Goal: Transaction & Acquisition: Purchase product/service

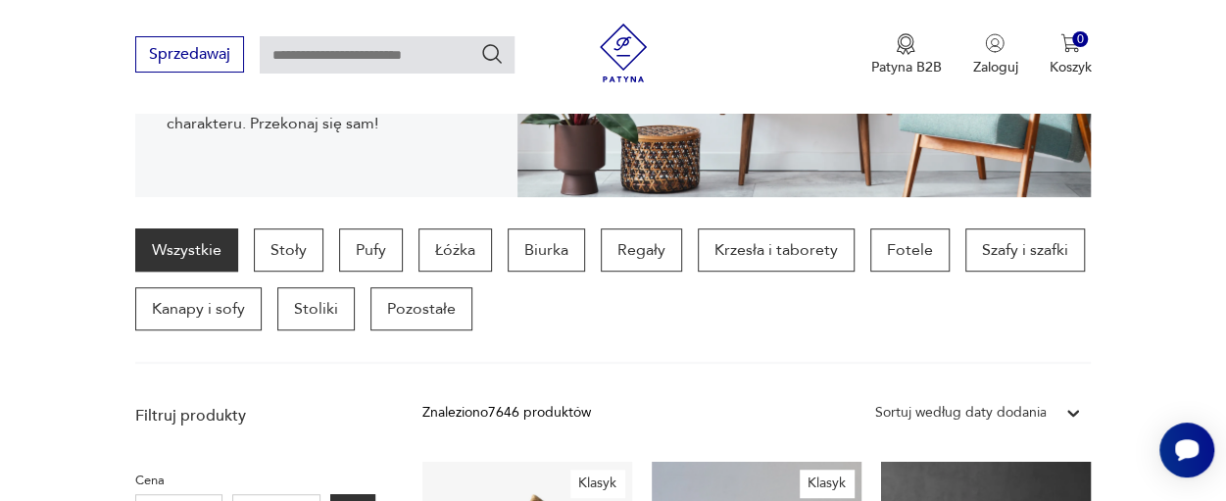
scroll to position [427, 0]
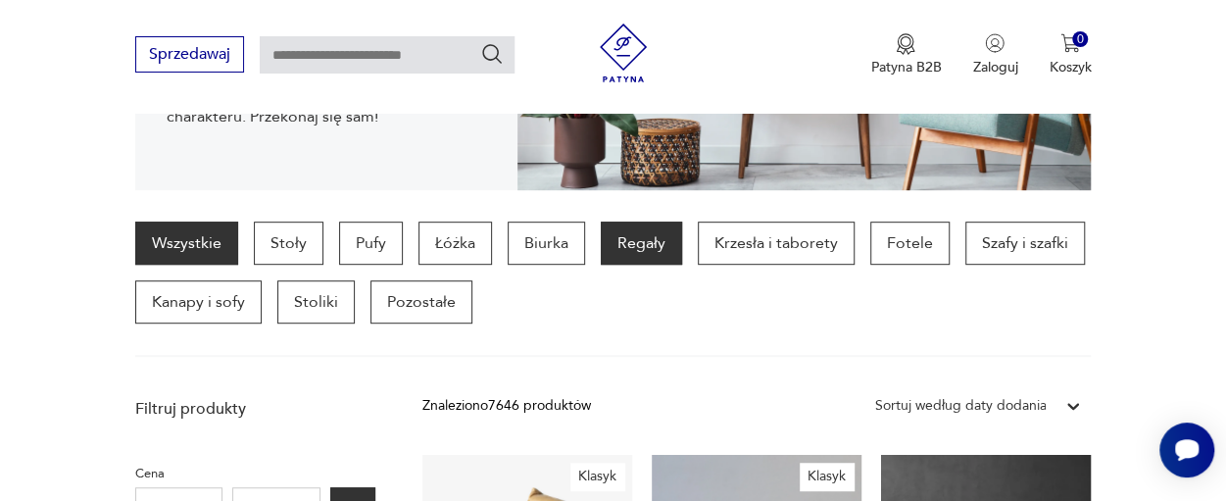
click at [651, 239] on p "Regały" at bounding box center [641, 242] width 81 height 43
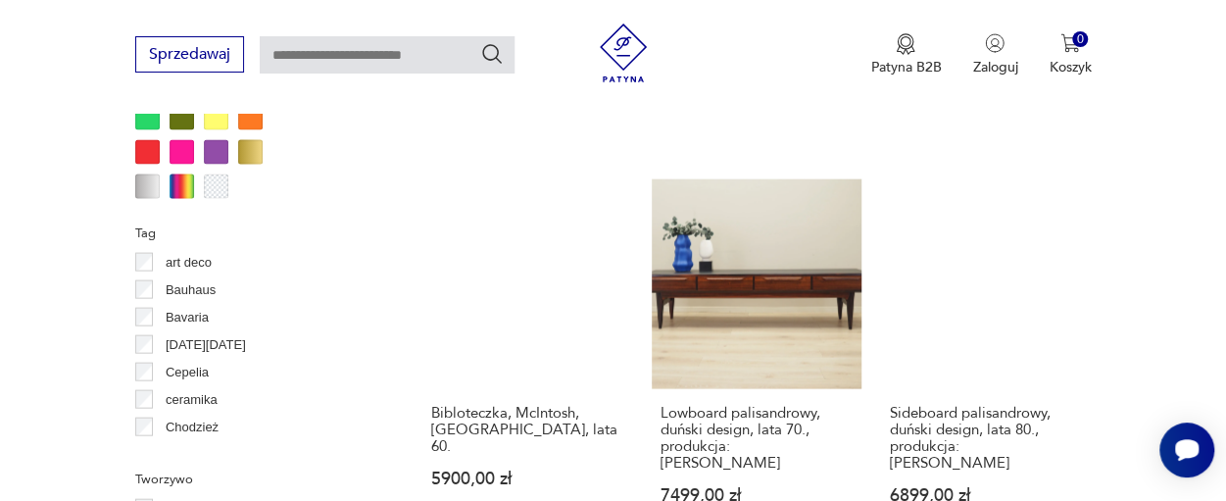
scroll to position [2003, 0]
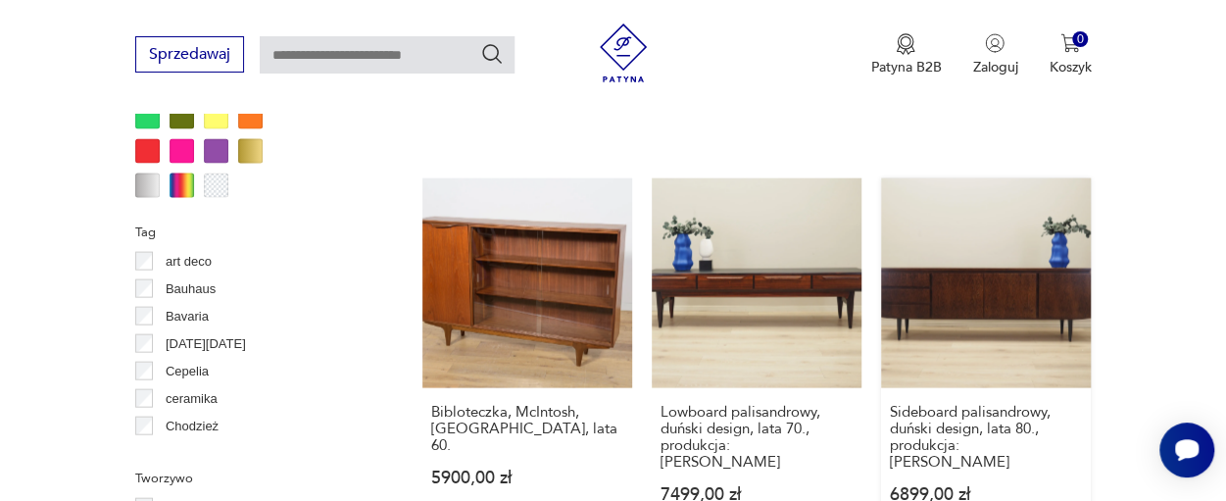
click at [951, 248] on link "Sideboard palisandrowy, duński design, lata 80., produkcja: [PERSON_NAME] 6899,…" at bounding box center [986, 359] width 210 height 363
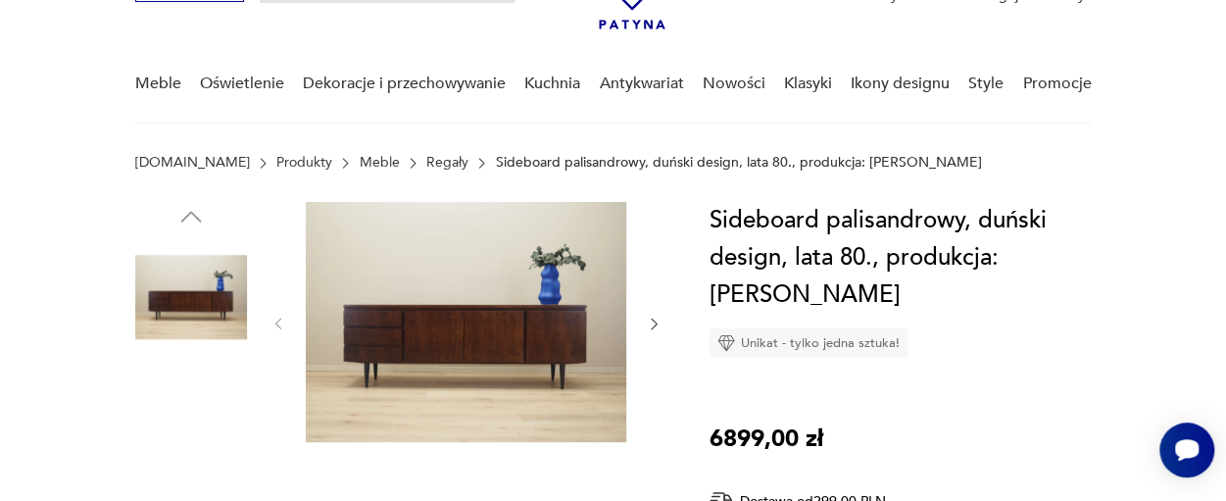
scroll to position [130, 0]
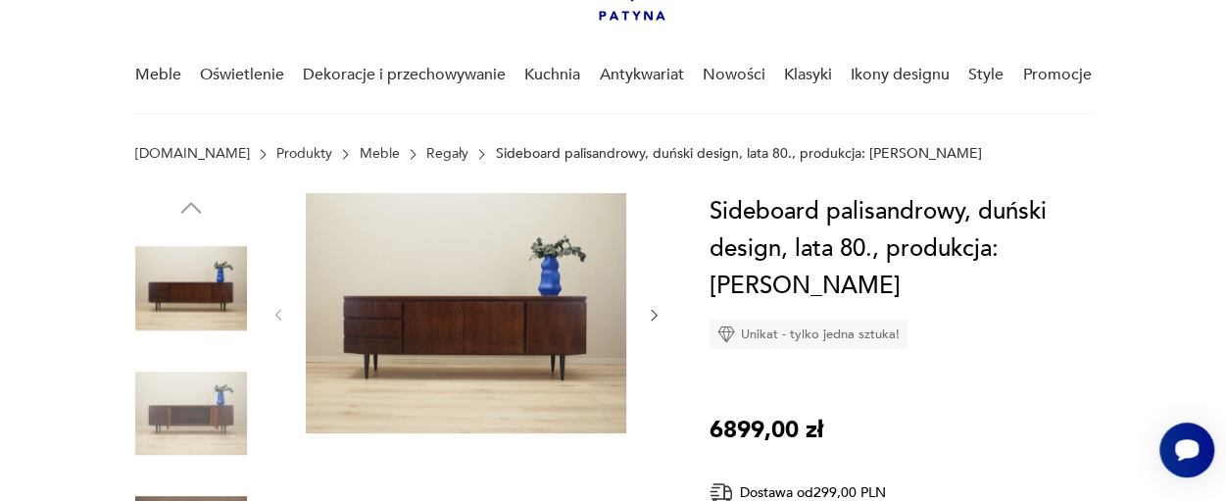
click at [655, 310] on icon "button" at bounding box center [654, 315] width 16 height 16
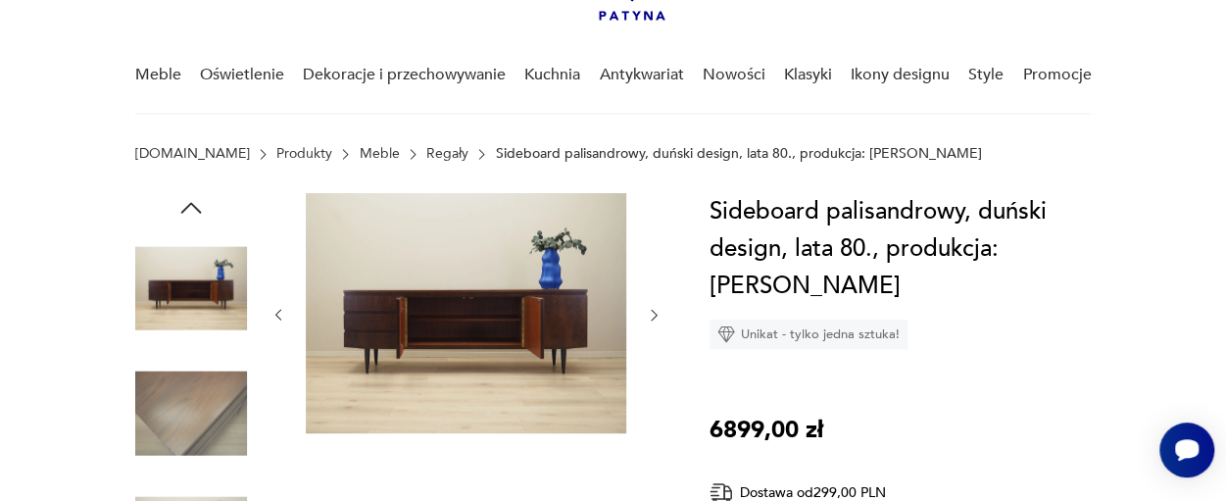
click at [655, 310] on icon "button" at bounding box center [654, 315] width 16 height 16
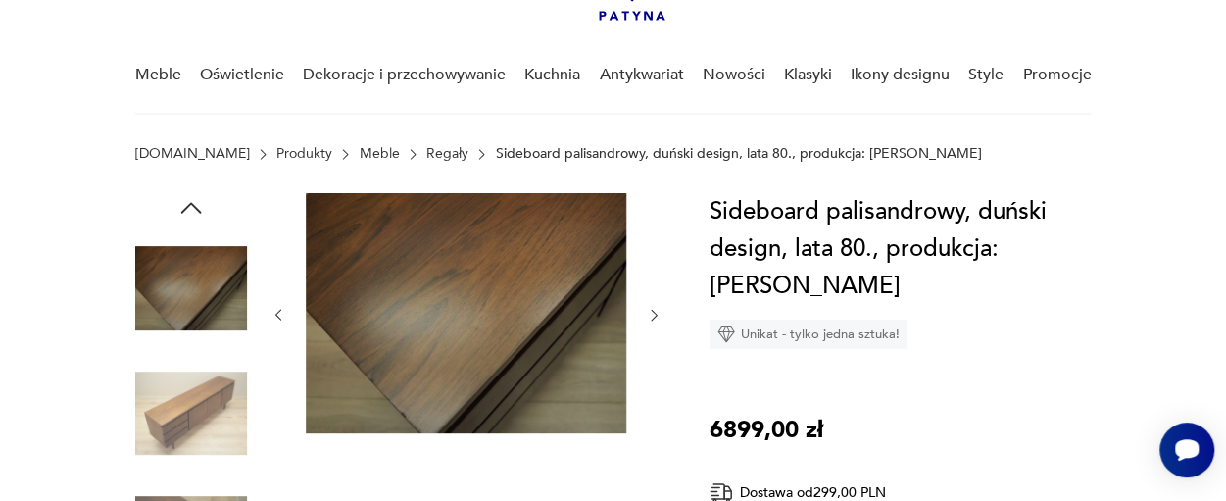
click at [655, 310] on icon "button" at bounding box center [654, 315] width 16 height 16
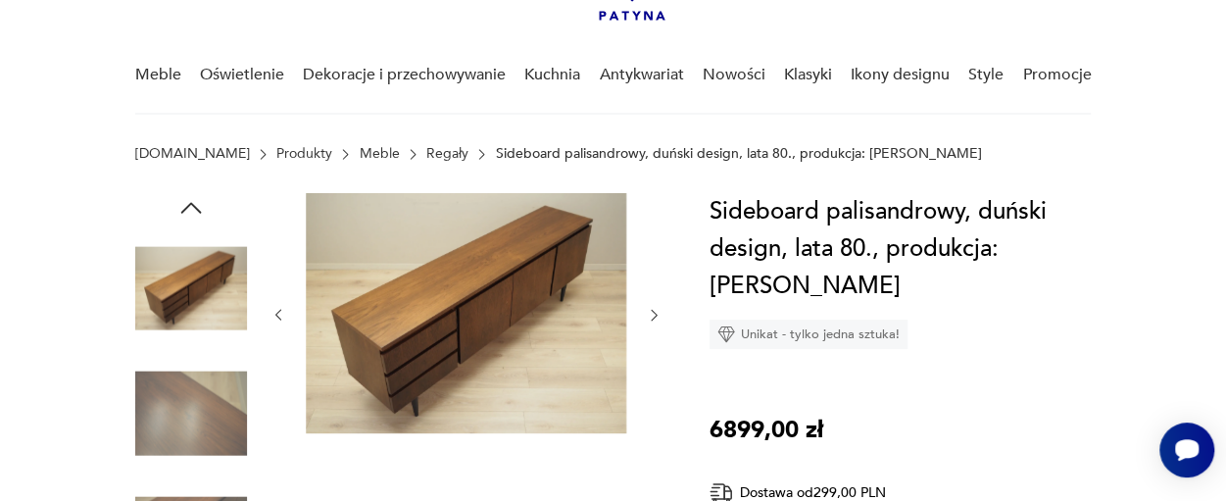
click at [655, 310] on icon "button" at bounding box center [654, 315] width 16 height 16
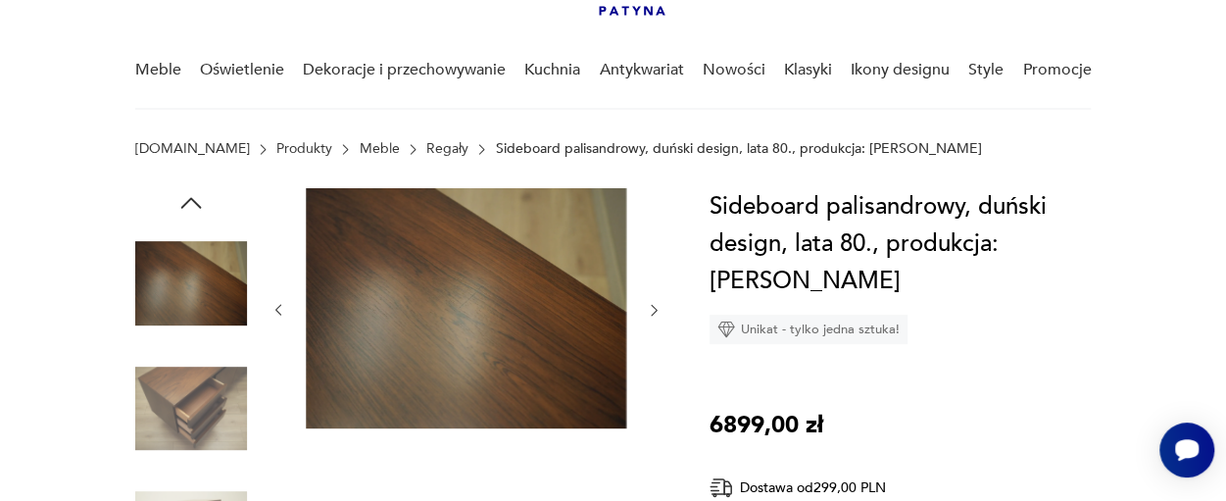
scroll to position [137, 0]
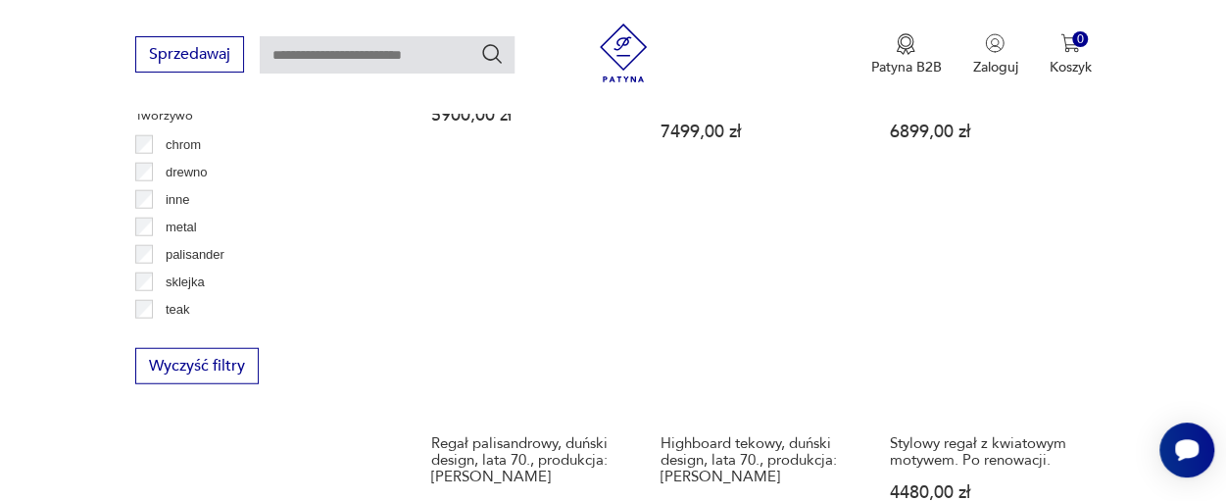
scroll to position [2373, 0]
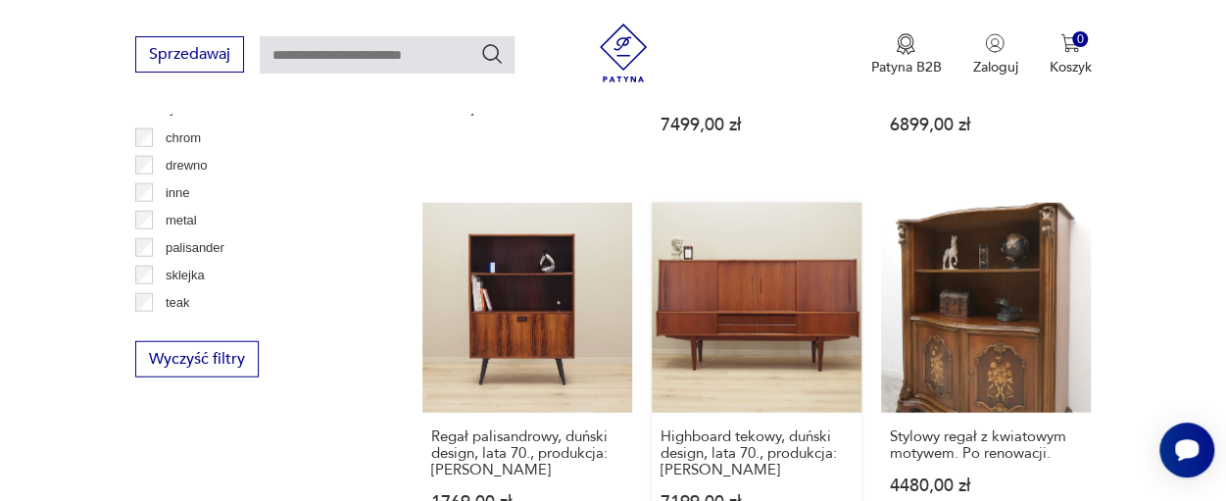
click at [778, 253] on link "Highboard tekowy, duński design, lata 70., produkcja: [PERSON_NAME] 7199,00 zł" at bounding box center [757, 376] width 210 height 346
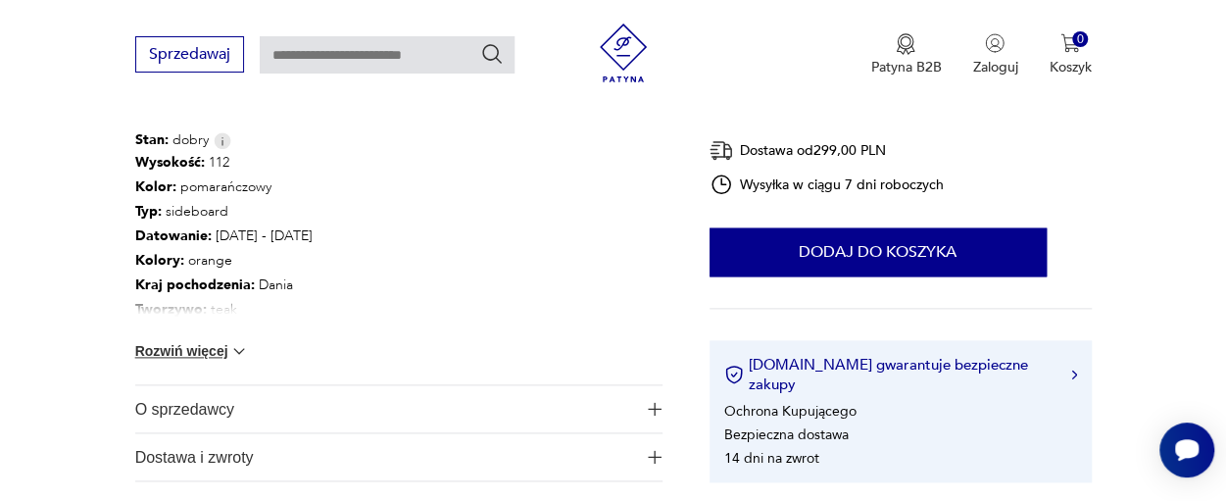
scroll to position [1117, 0]
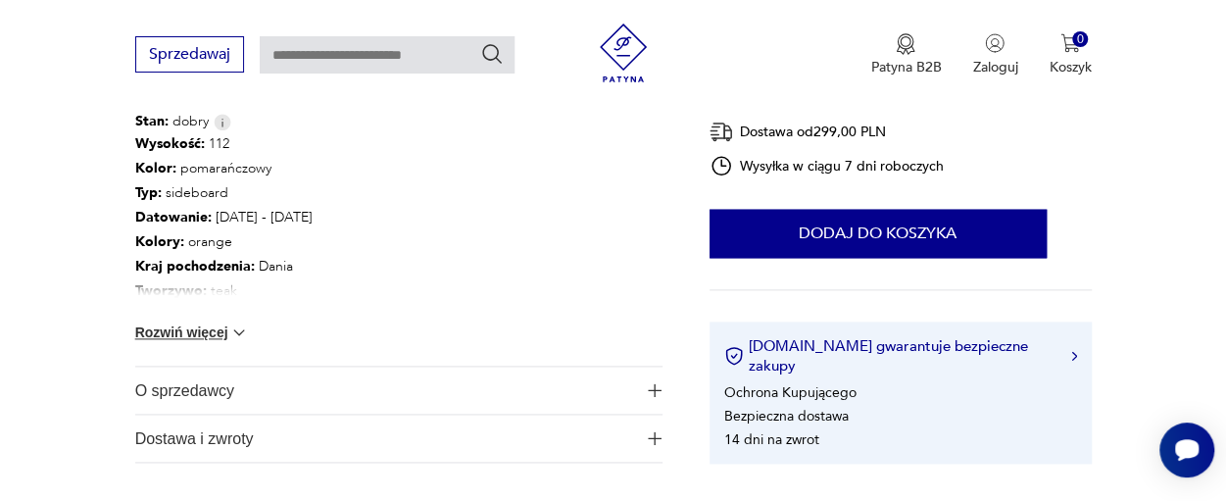
click at [238, 326] on img at bounding box center [239, 332] width 20 height 20
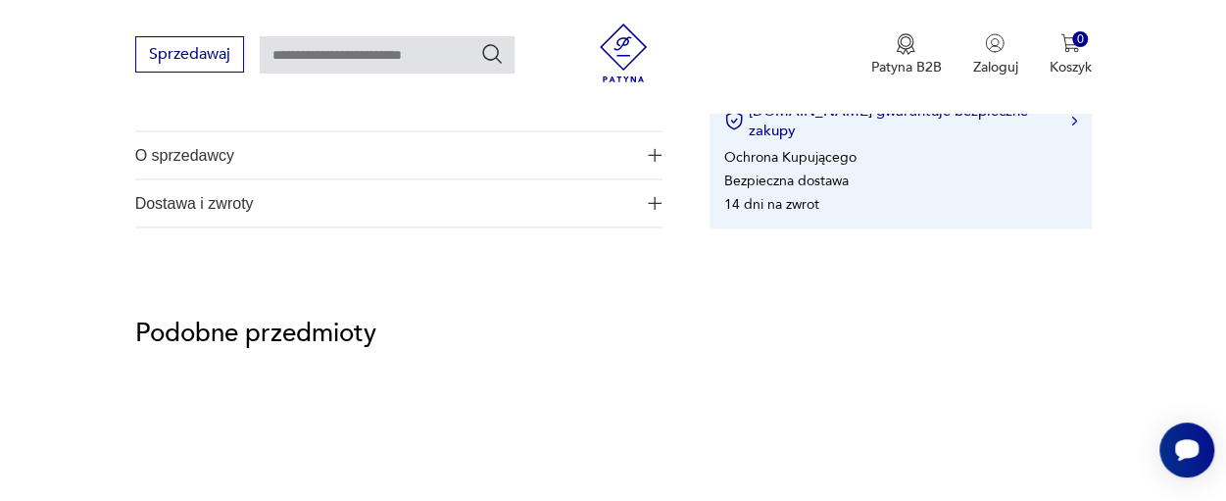
scroll to position [1476, 0]
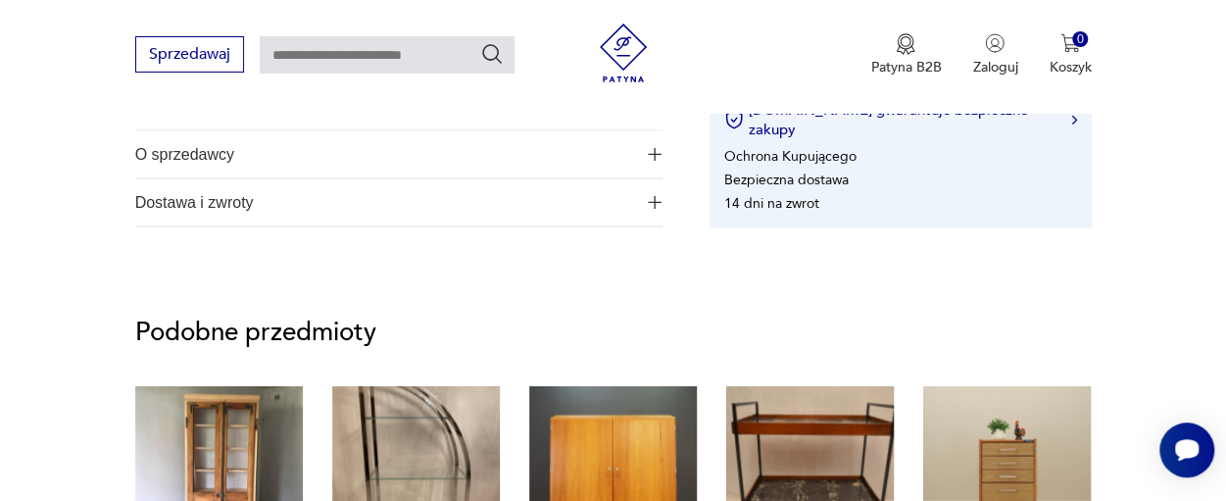
click at [299, 149] on span "O sprzedawcy" at bounding box center [385, 153] width 501 height 47
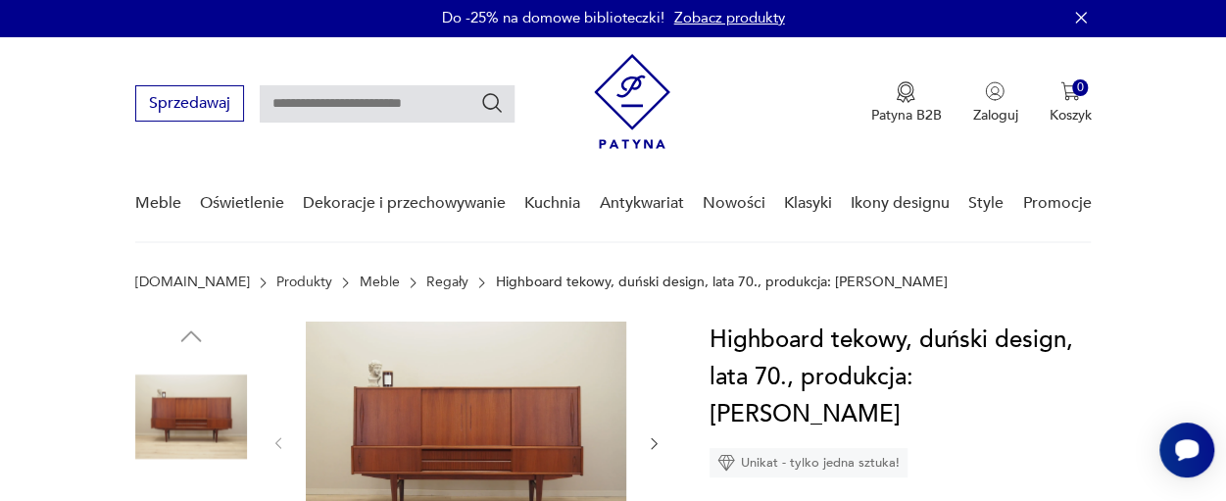
scroll to position [0, 0]
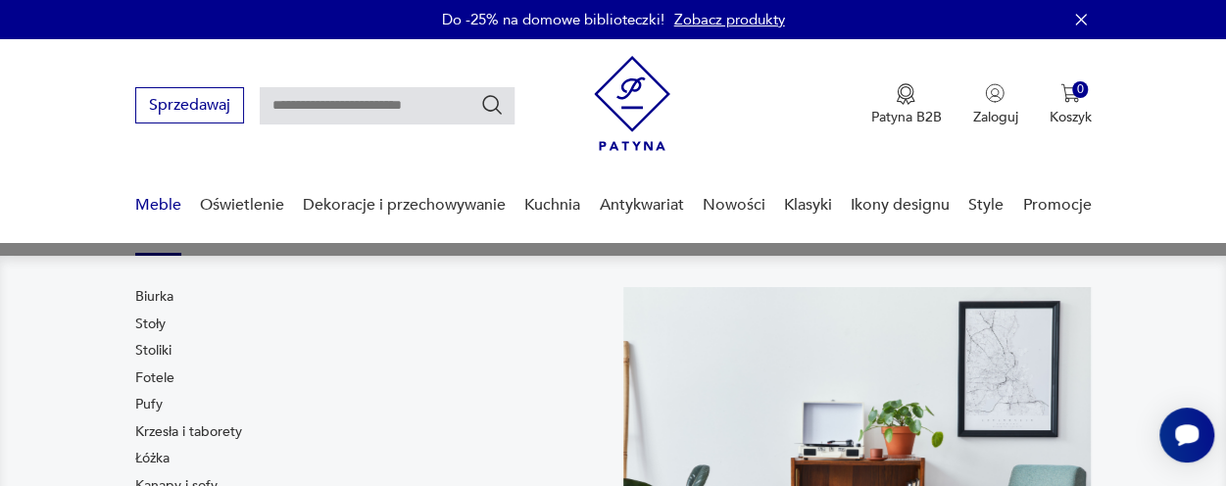
click at [153, 199] on link "Meble" at bounding box center [158, 205] width 46 height 75
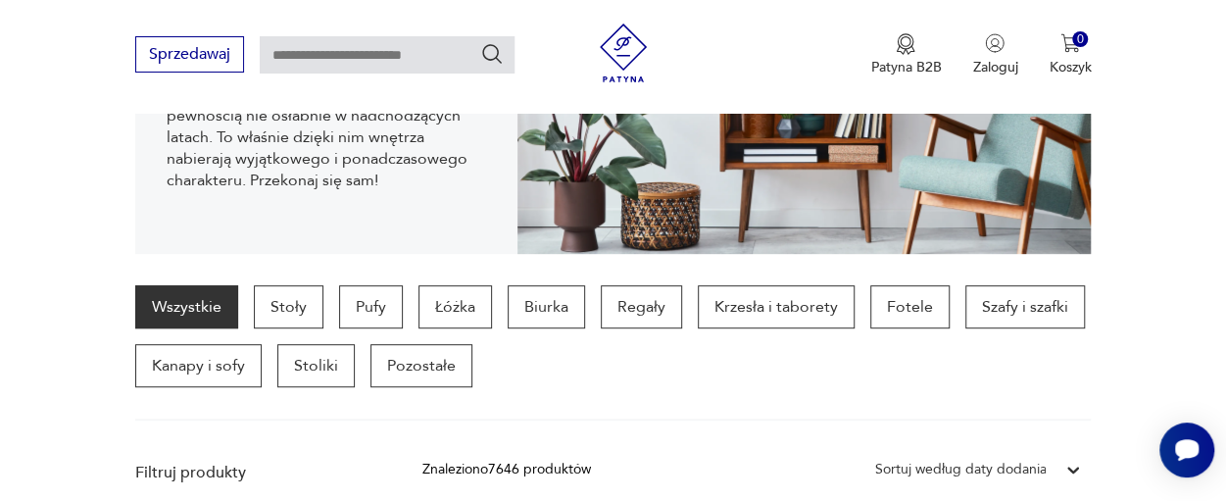
scroll to position [365, 0]
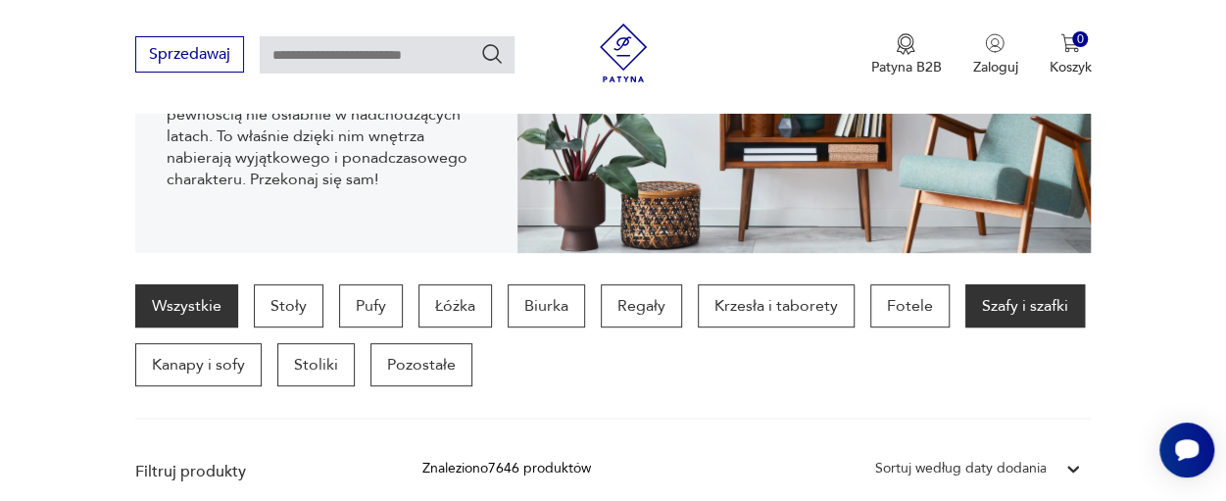
click at [982, 317] on p "Szafy i szafki" at bounding box center [1025, 305] width 120 height 43
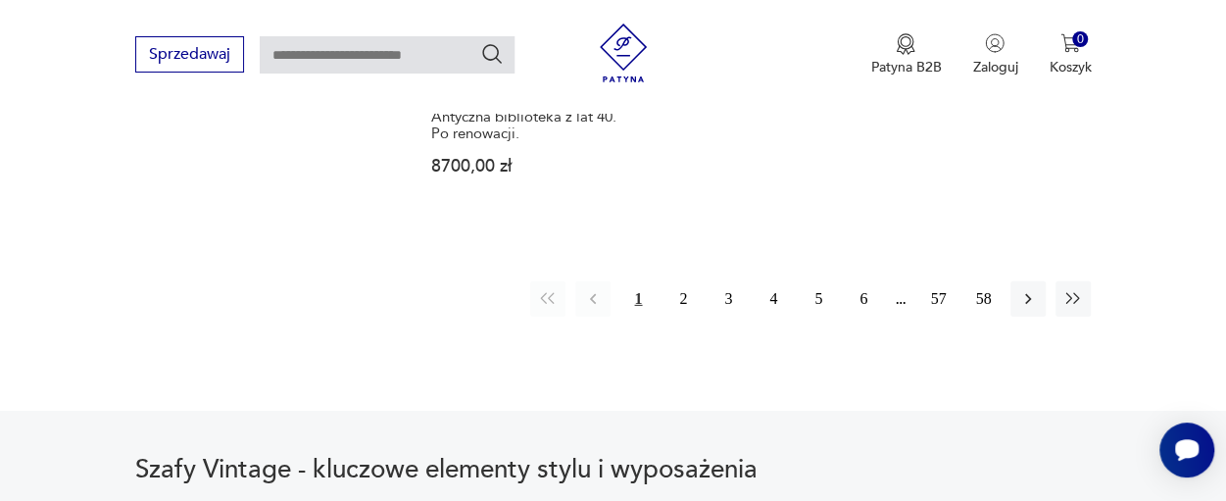
scroll to position [2924, 0]
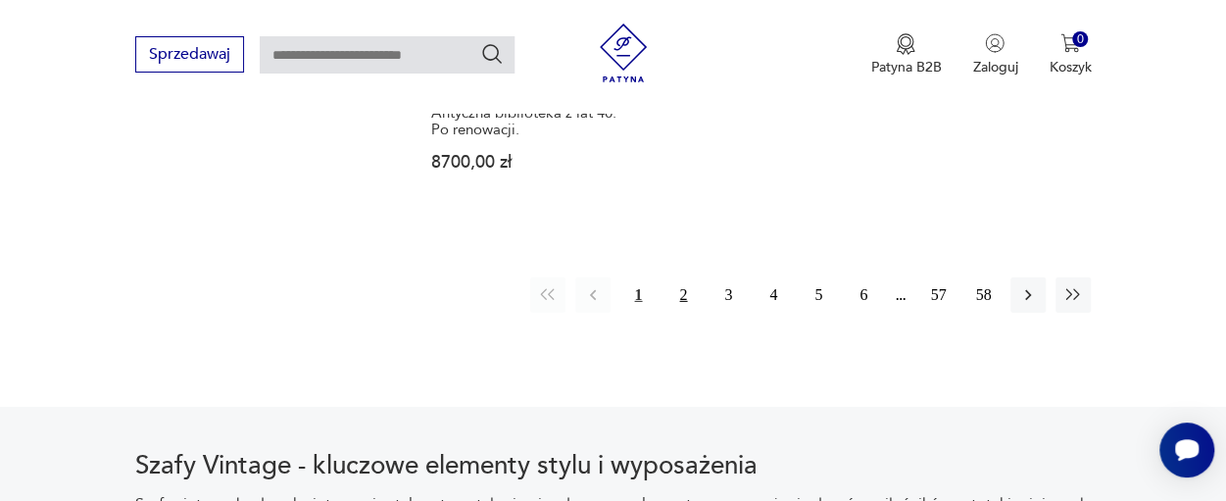
click at [684, 277] on button "2" at bounding box center [682, 294] width 35 height 35
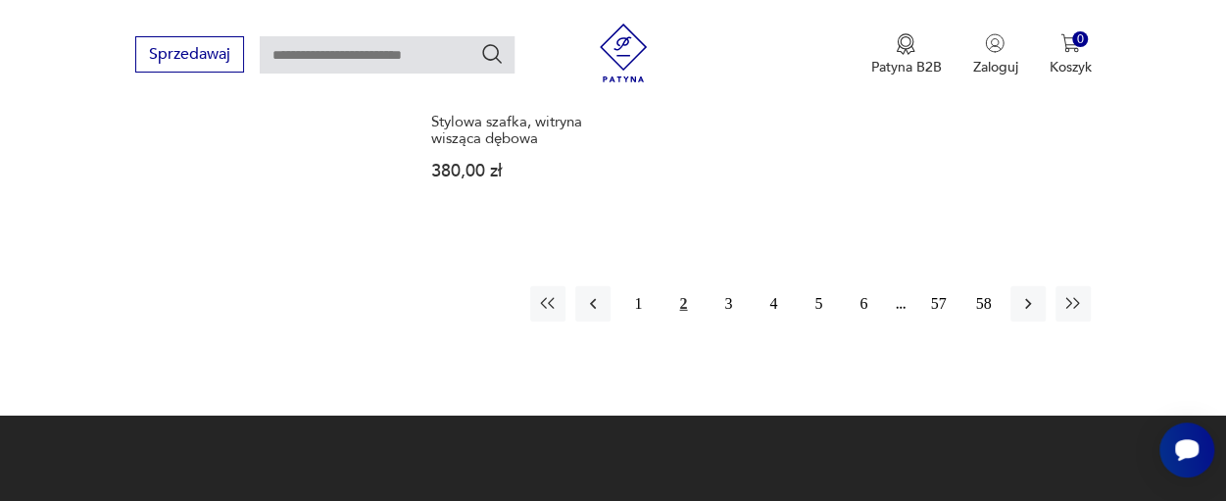
scroll to position [2905, 0]
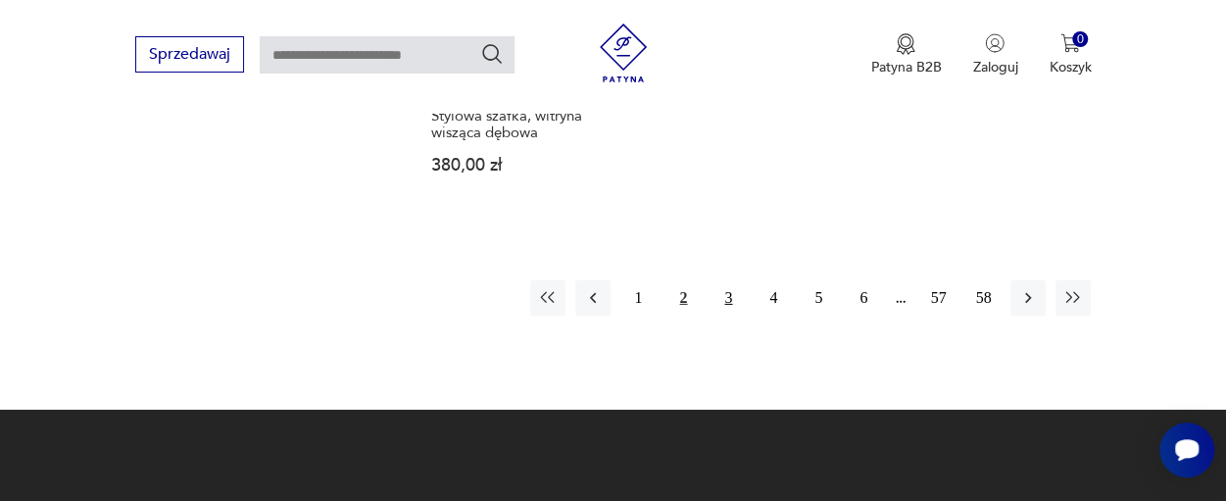
click at [730, 281] on button "3" at bounding box center [728, 297] width 35 height 35
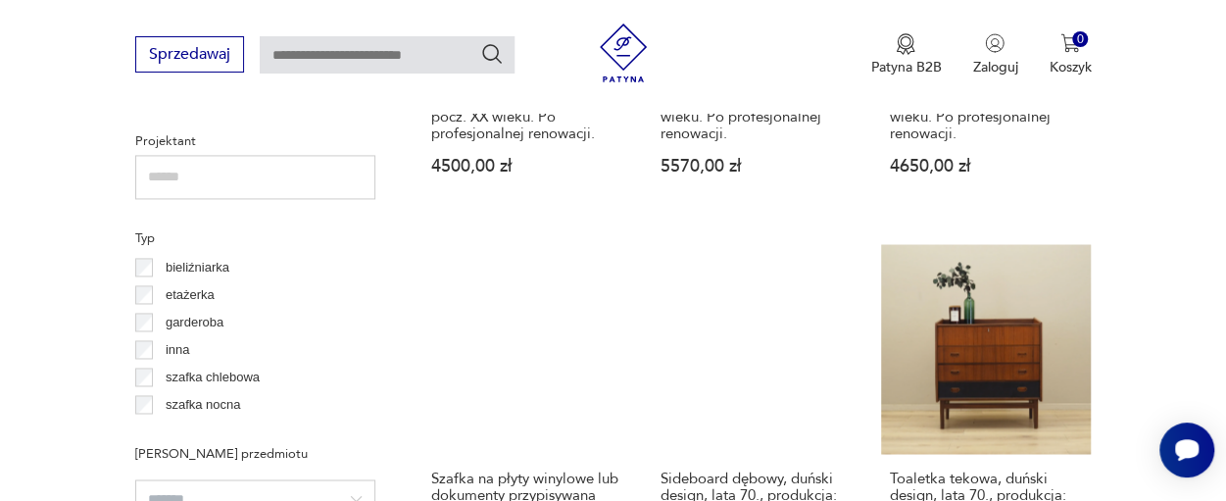
scroll to position [1454, 0]
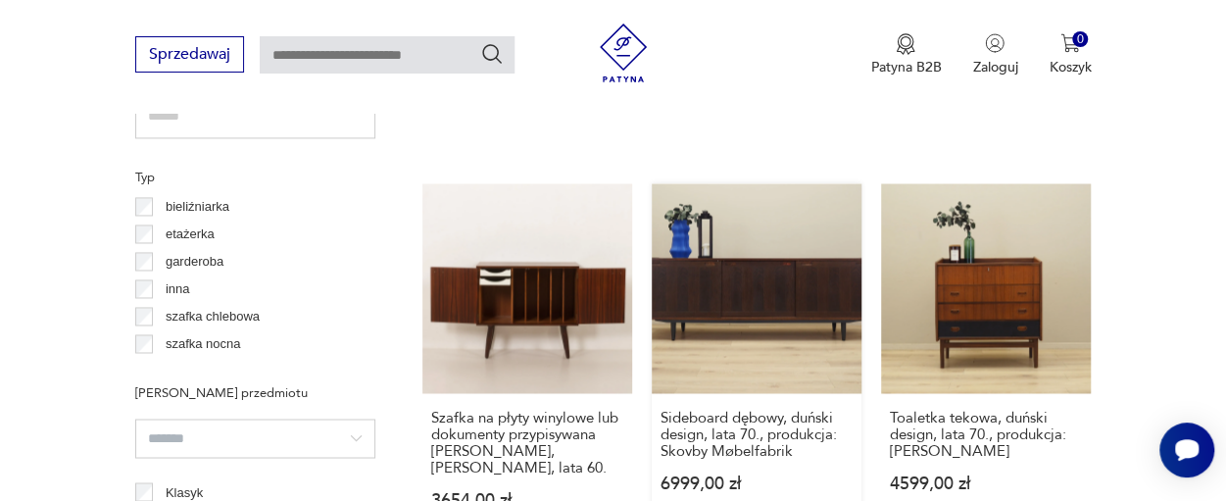
click at [745, 290] on link "Sideboard dębowy, duński design, lata 70., produkcja: Skovby Møbelfabrik 6999,0…" at bounding box center [757, 364] width 210 height 363
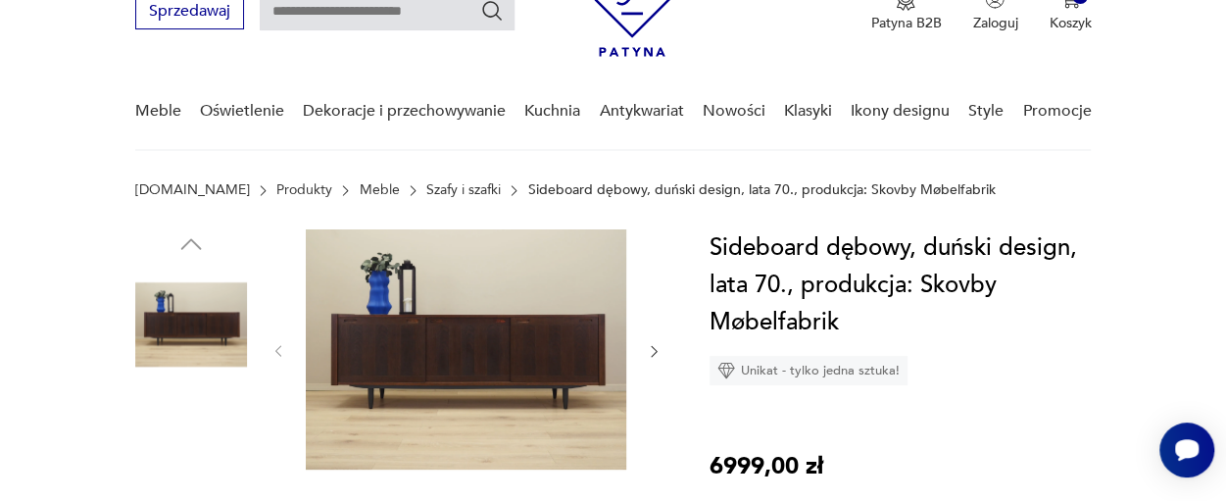
scroll to position [98, 0]
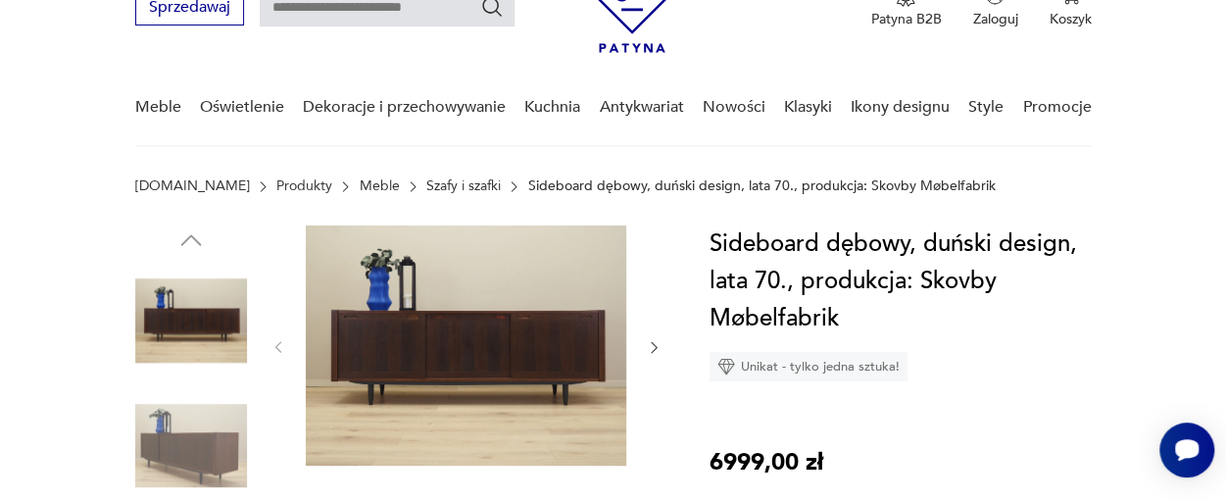
click at [572, 352] on img at bounding box center [466, 345] width 320 height 240
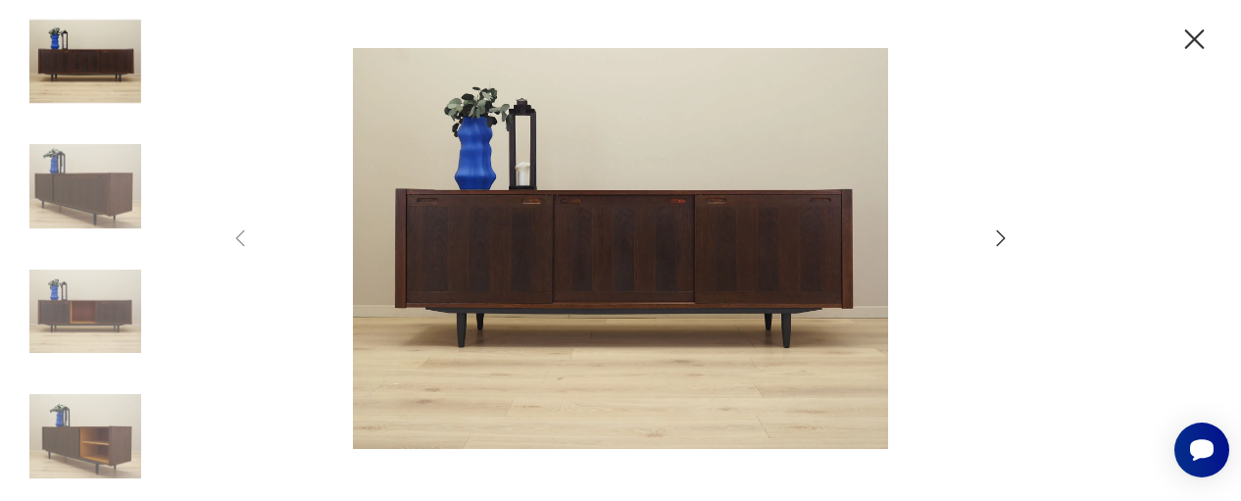
click at [1002, 239] on icon "button" at bounding box center [1001, 238] width 24 height 24
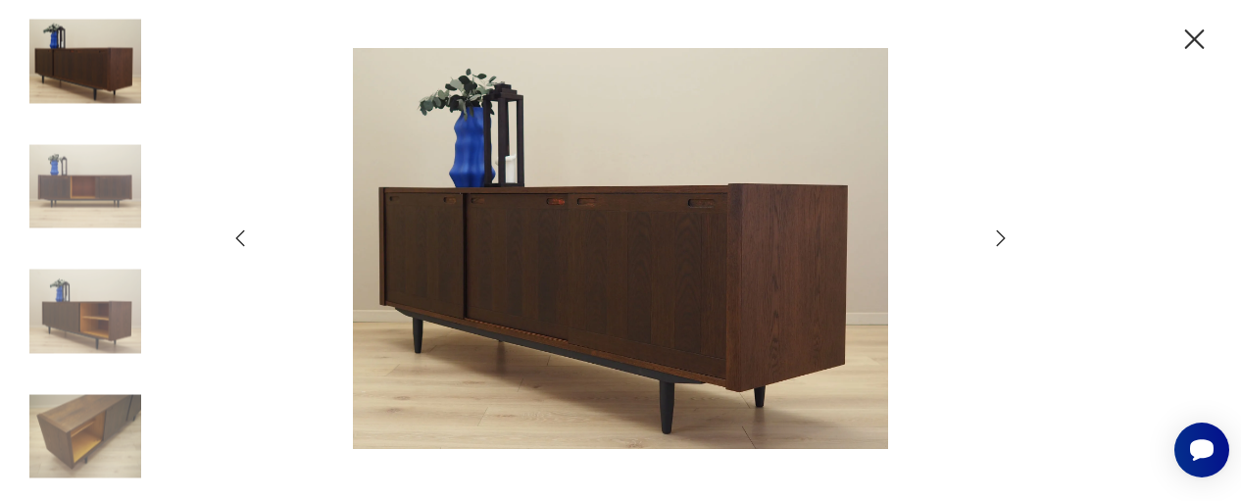
click at [998, 238] on icon "button" at bounding box center [1001, 238] width 24 height 24
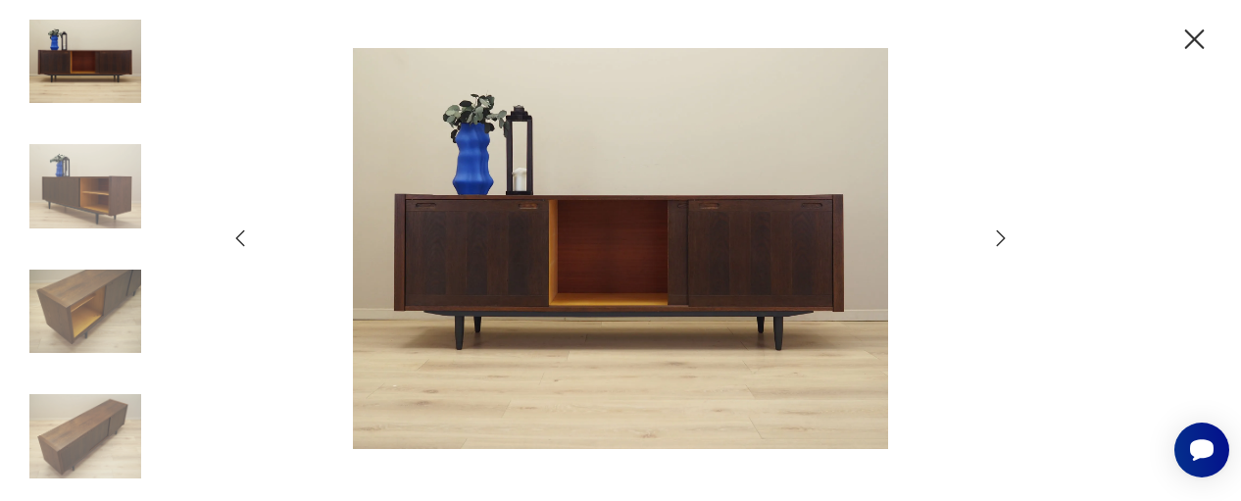
click at [998, 238] on icon "button" at bounding box center [1001, 238] width 24 height 24
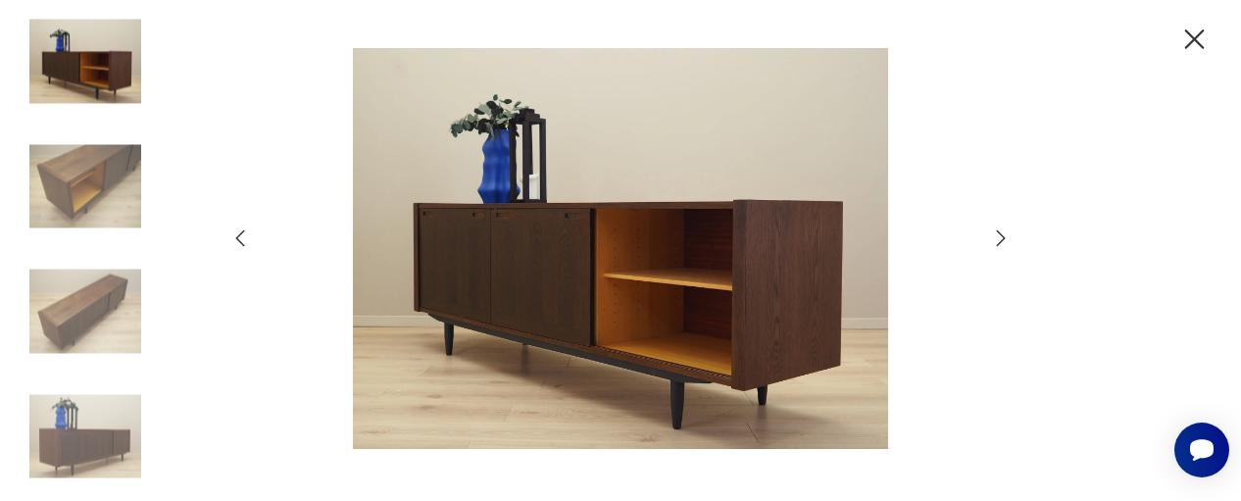
click at [998, 238] on icon "button" at bounding box center [1001, 238] width 24 height 24
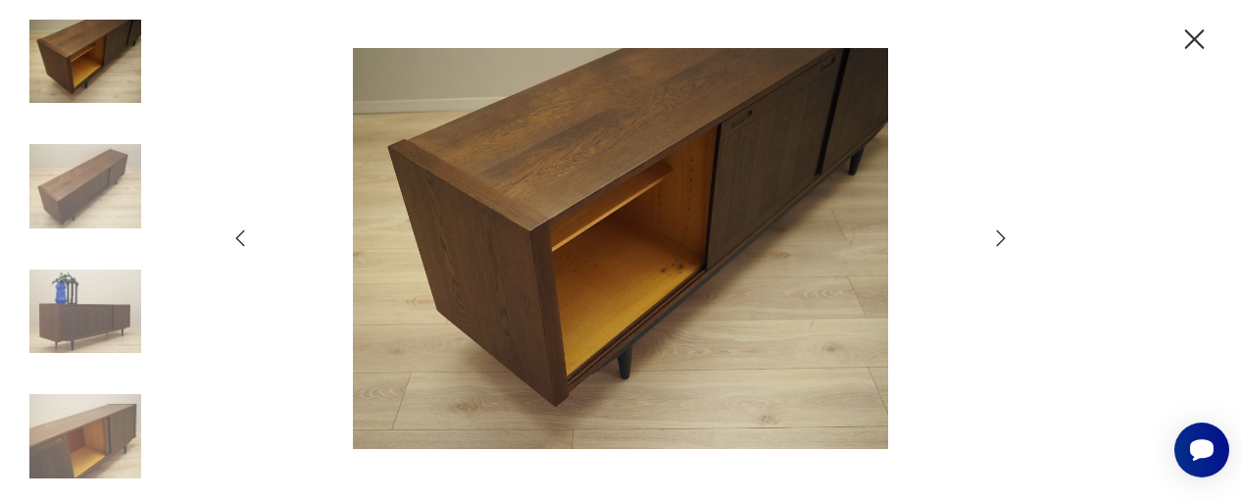
click at [998, 238] on icon "button" at bounding box center [1001, 238] width 24 height 24
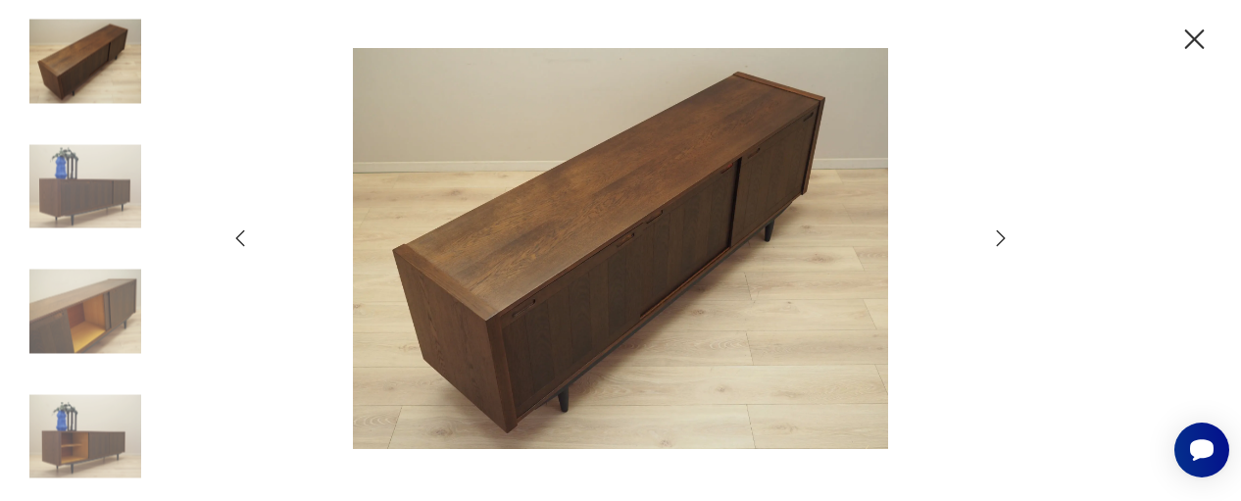
click at [1004, 238] on icon "button" at bounding box center [1001, 238] width 9 height 16
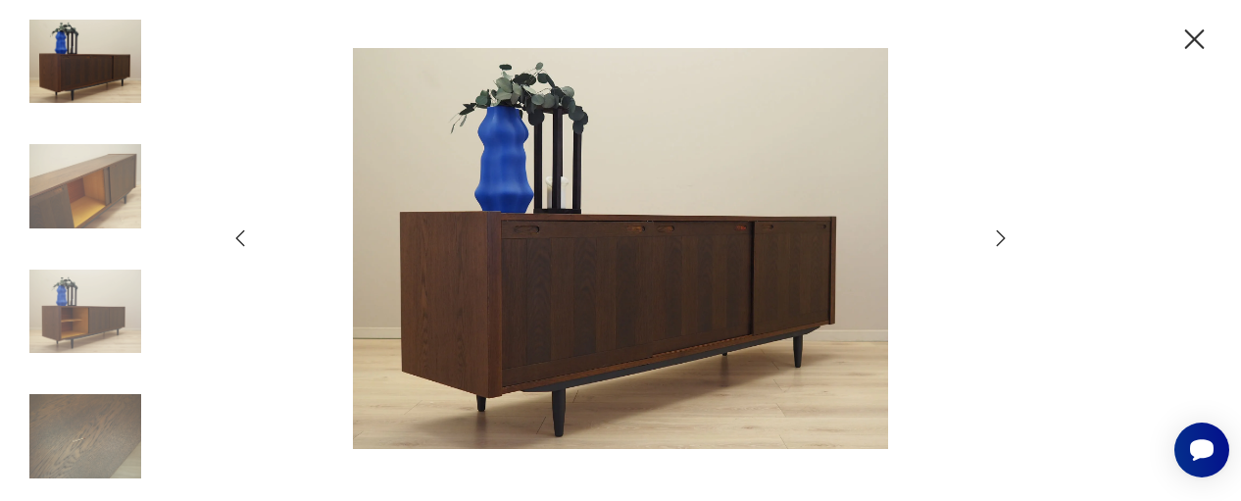
click at [1004, 238] on icon "button" at bounding box center [1001, 238] width 9 height 16
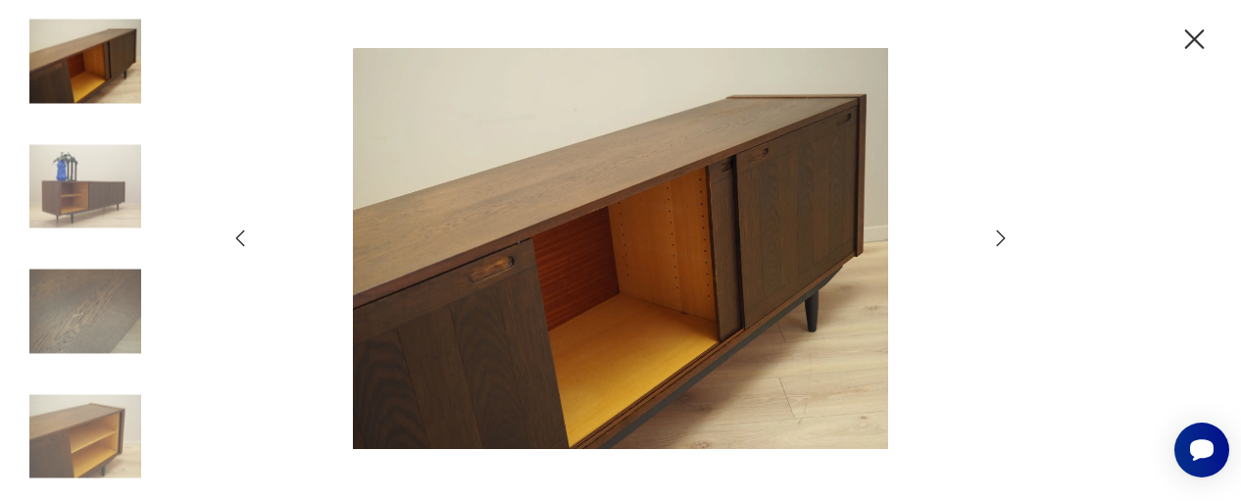
click at [1004, 238] on icon "button" at bounding box center [1001, 238] width 9 height 16
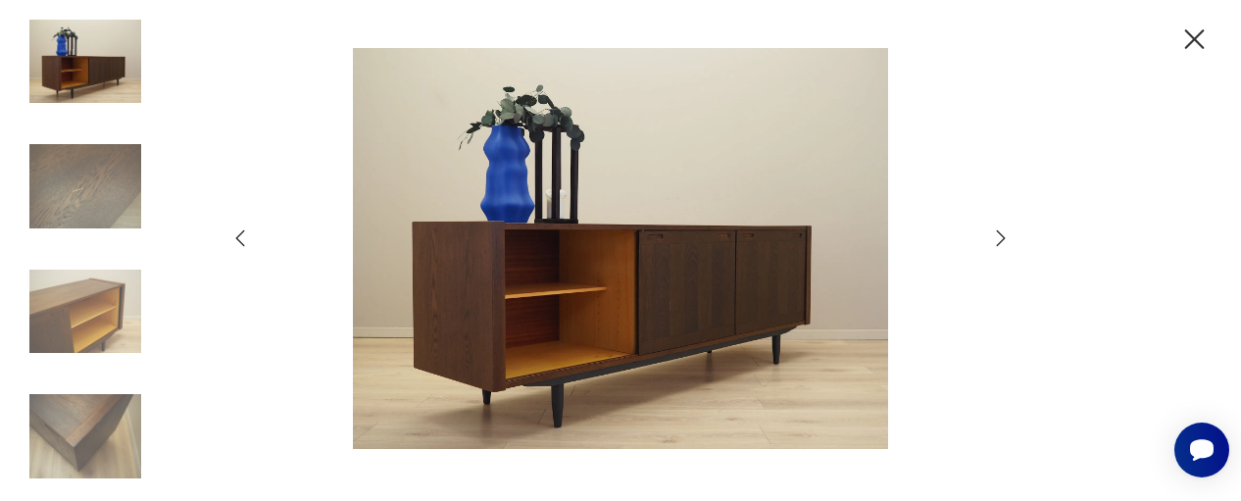
click at [1004, 238] on icon "button" at bounding box center [1001, 238] width 9 height 16
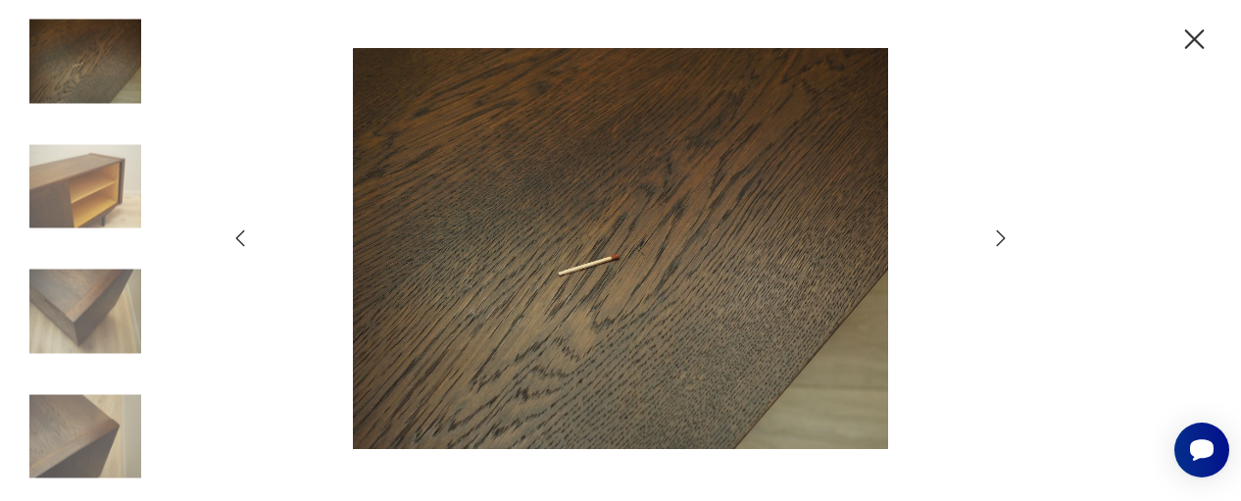
click at [1004, 238] on icon "button" at bounding box center [1001, 238] width 9 height 16
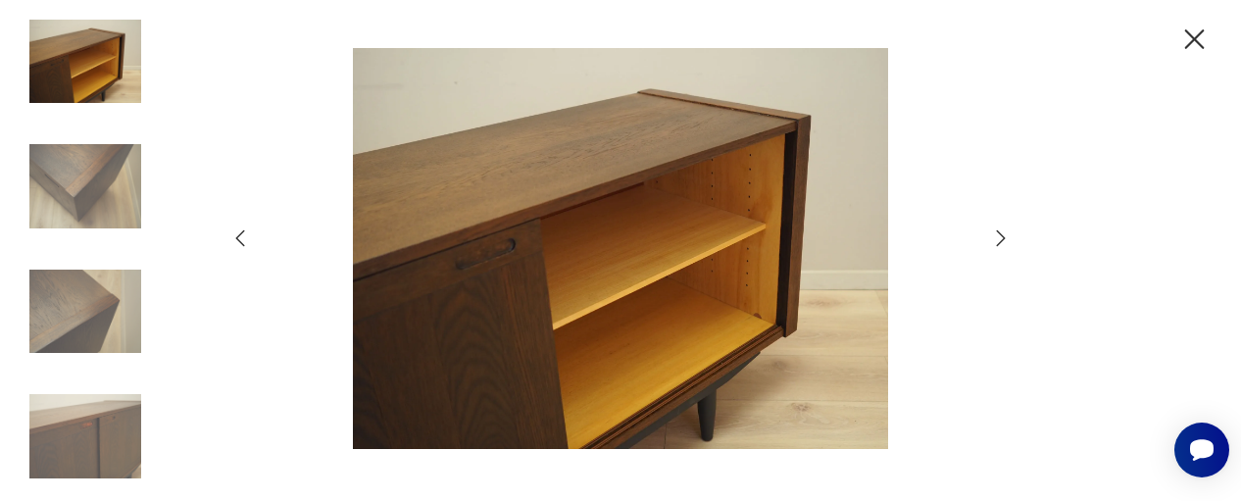
click at [1004, 238] on icon "button" at bounding box center [1001, 238] width 9 height 16
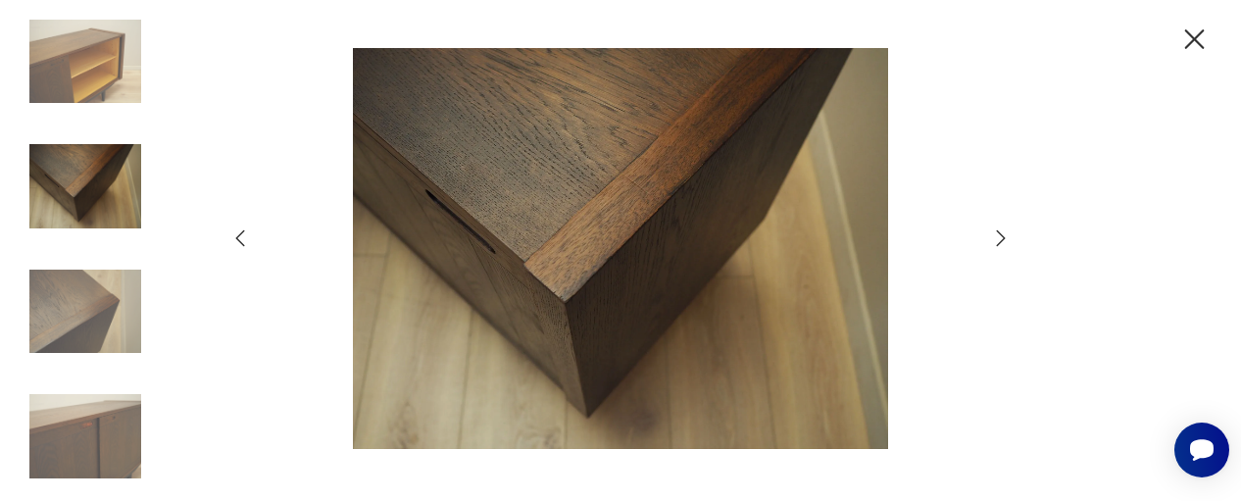
click at [1194, 44] on icon "button" at bounding box center [1194, 40] width 34 height 34
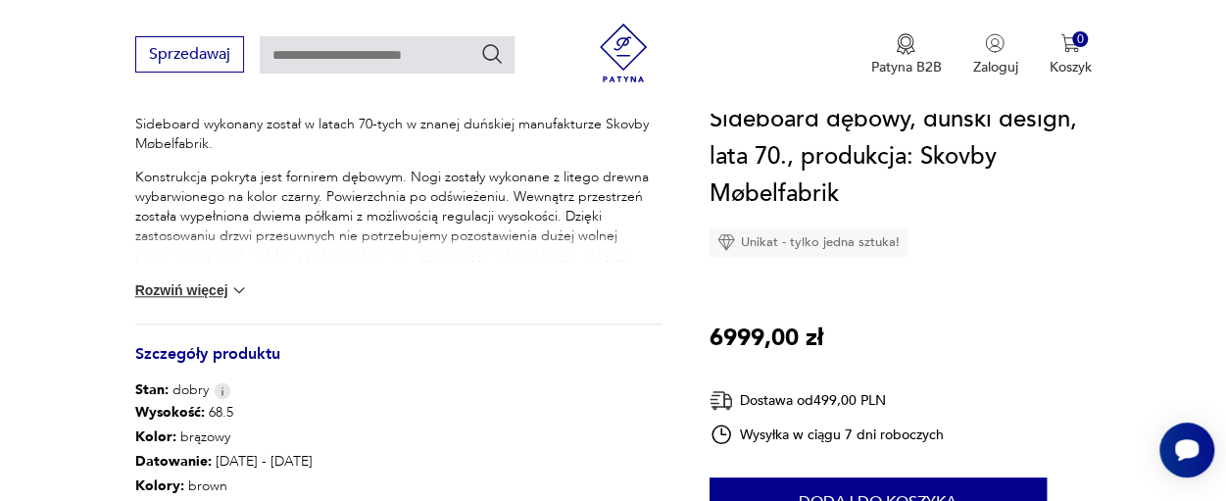
scroll to position [849, 0]
click at [188, 292] on button "Rozwiń więcej" at bounding box center [192, 290] width 114 height 20
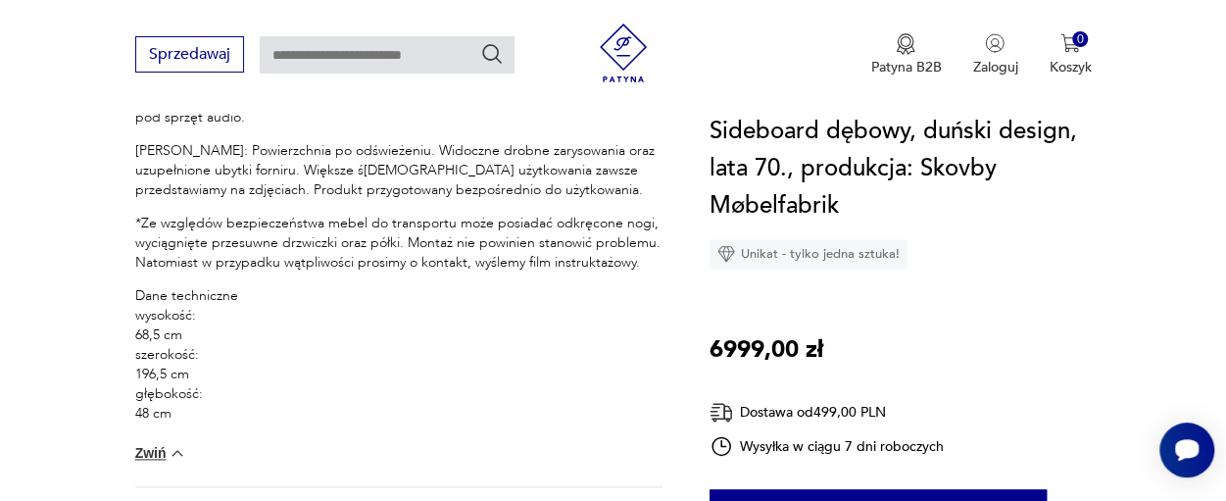
scroll to position [1006, 0]
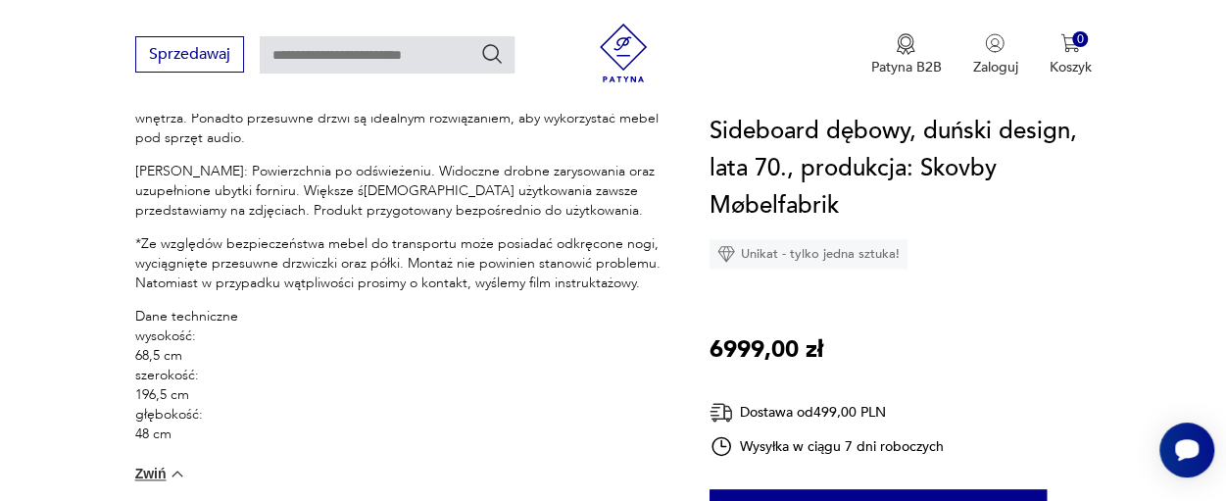
click at [358, 56] on input "text" at bounding box center [387, 54] width 255 height 37
type input "********"
click at [492, 52] on icon "Szukaj" at bounding box center [492, 54] width 24 height 24
type input "********"
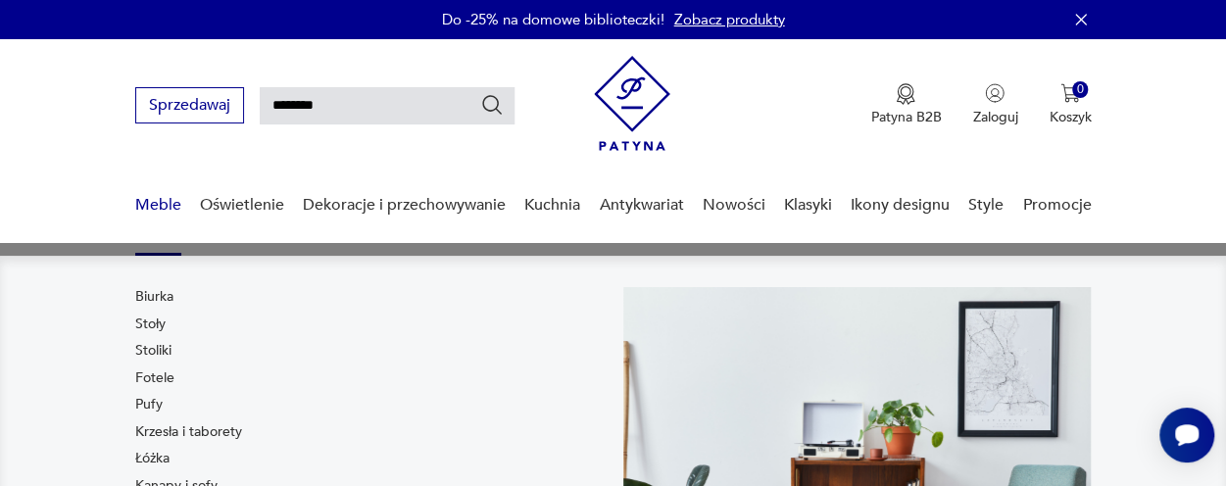
click at [164, 205] on link "Meble" at bounding box center [158, 205] width 46 height 75
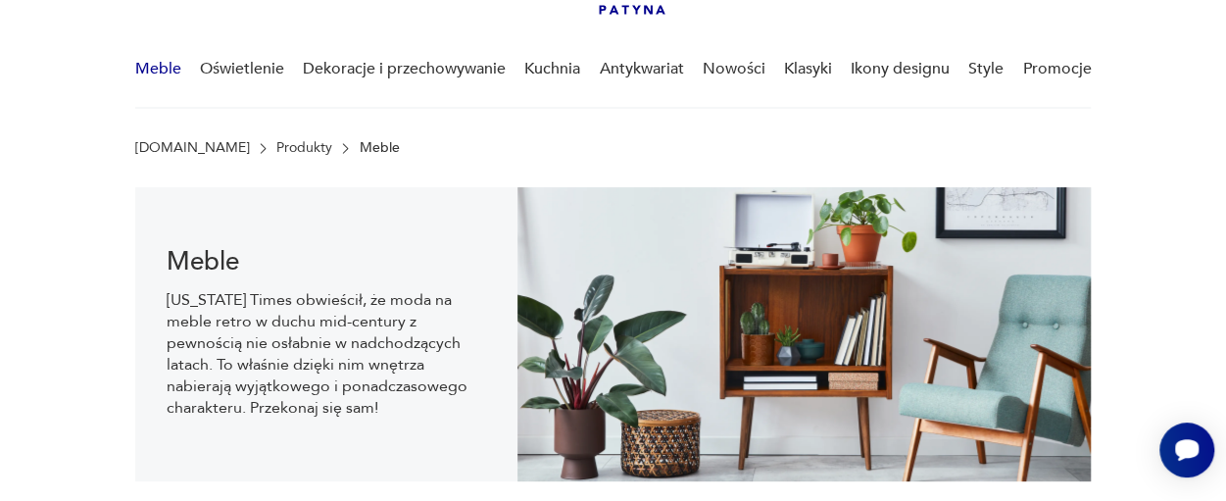
scroll to position [110, 0]
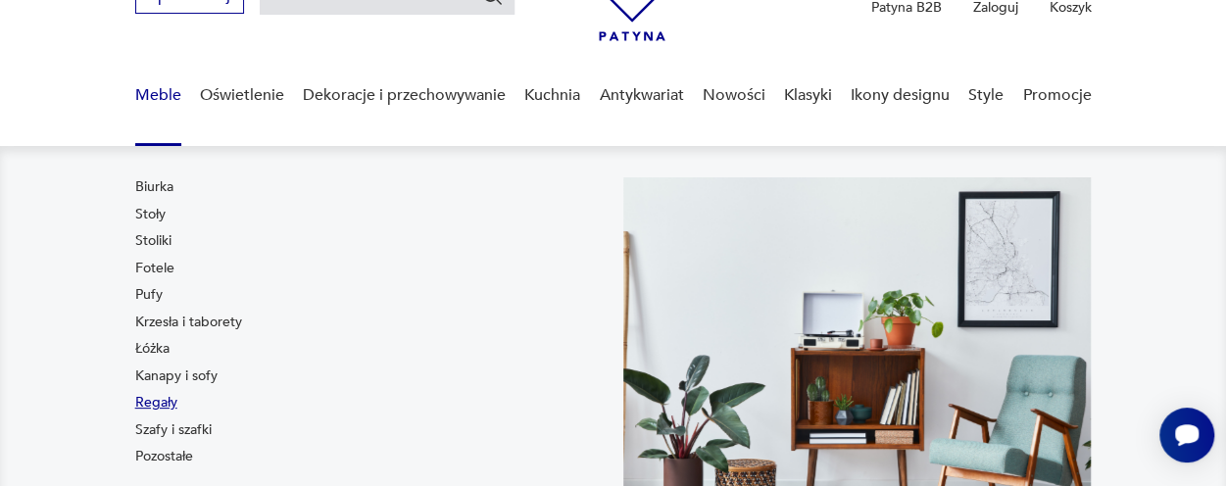
click at [160, 403] on link "Regały" at bounding box center [156, 403] width 42 height 20
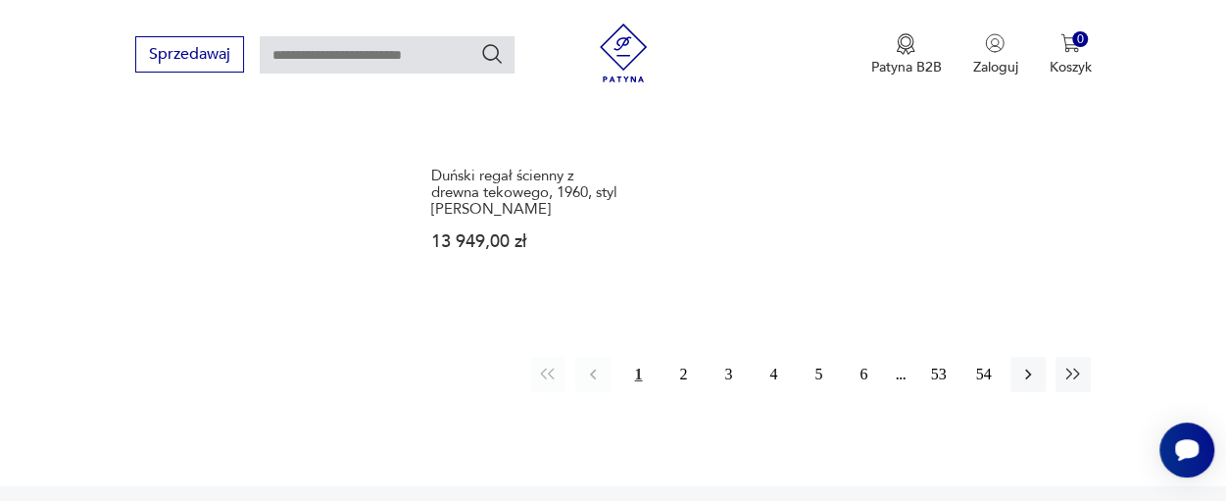
scroll to position [3026, 0]
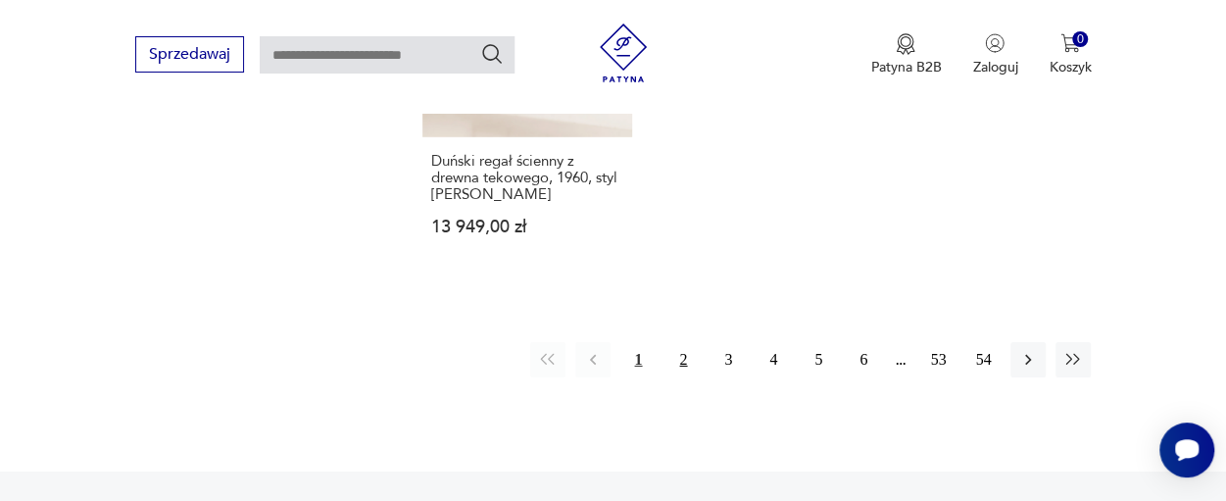
click at [680, 342] on button "2" at bounding box center [682, 359] width 35 height 35
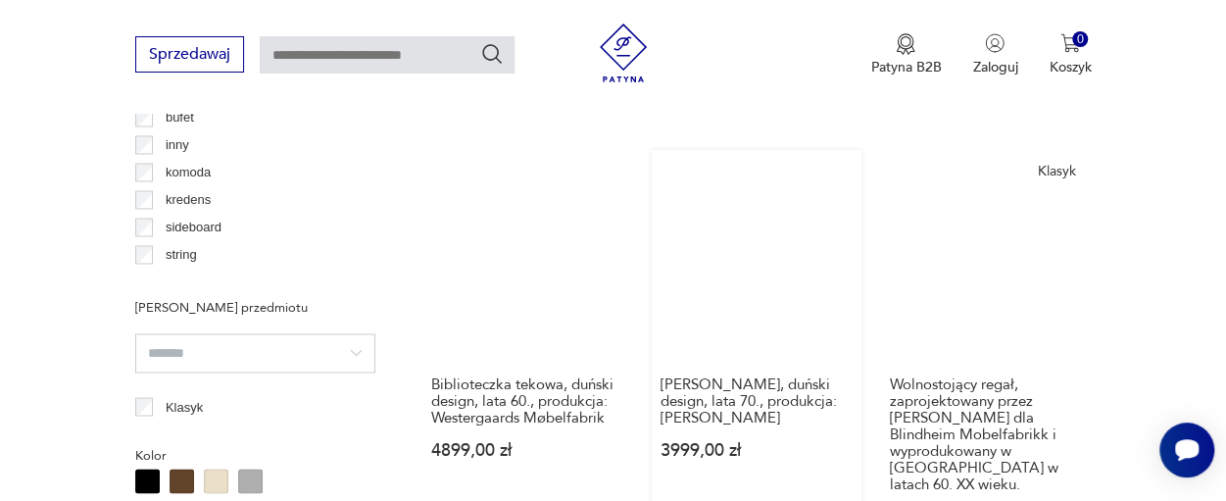
scroll to position [1592, 0]
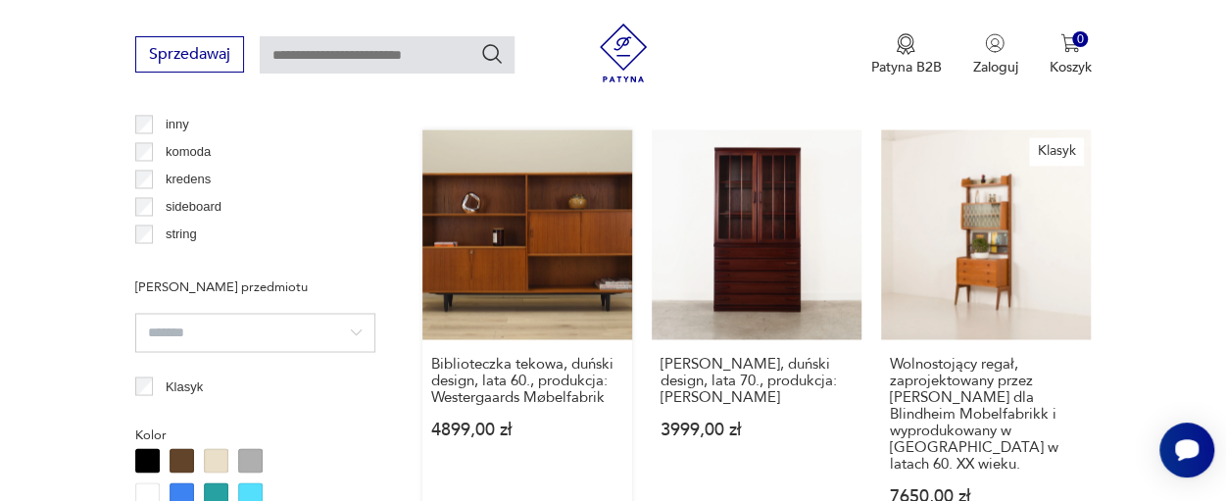
click at [500, 204] on link "Biblioteczka tekowa, duński design, lata 60., produkcja: Westergaards Møbelfabr…" at bounding box center [527, 335] width 210 height 413
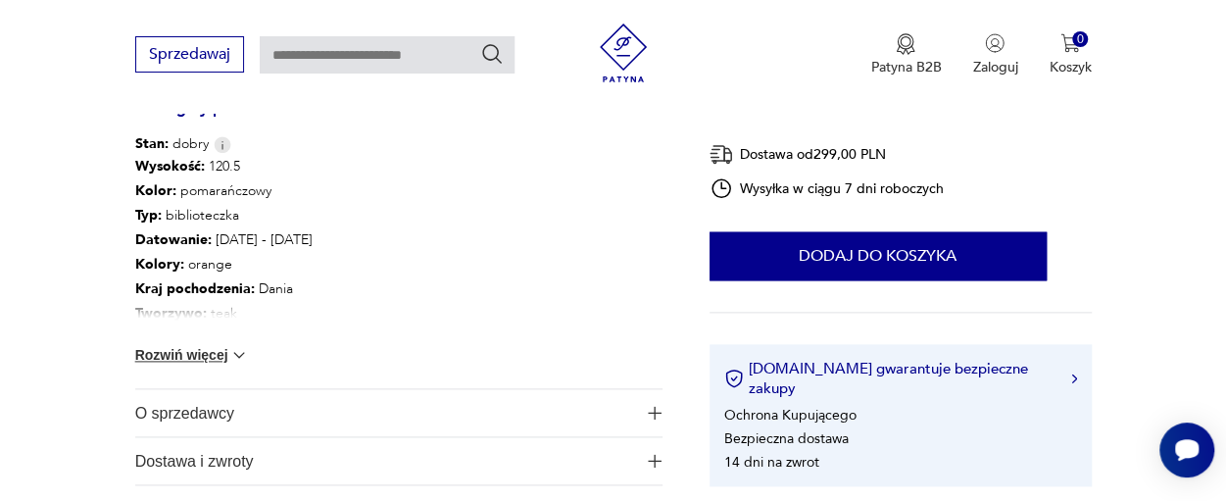
scroll to position [1137, 0]
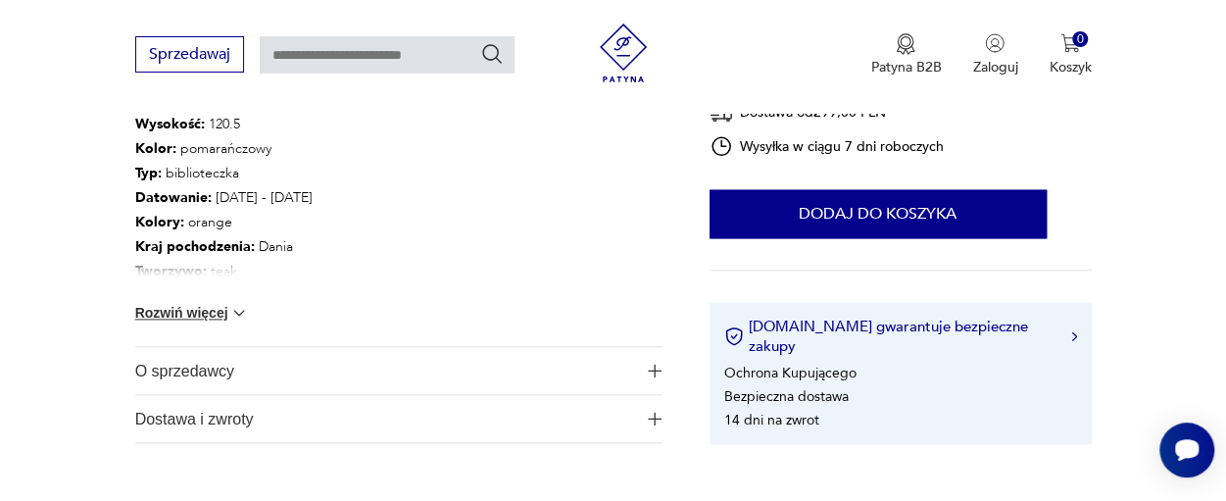
click at [193, 313] on button "Rozwiń więcej" at bounding box center [192, 313] width 114 height 20
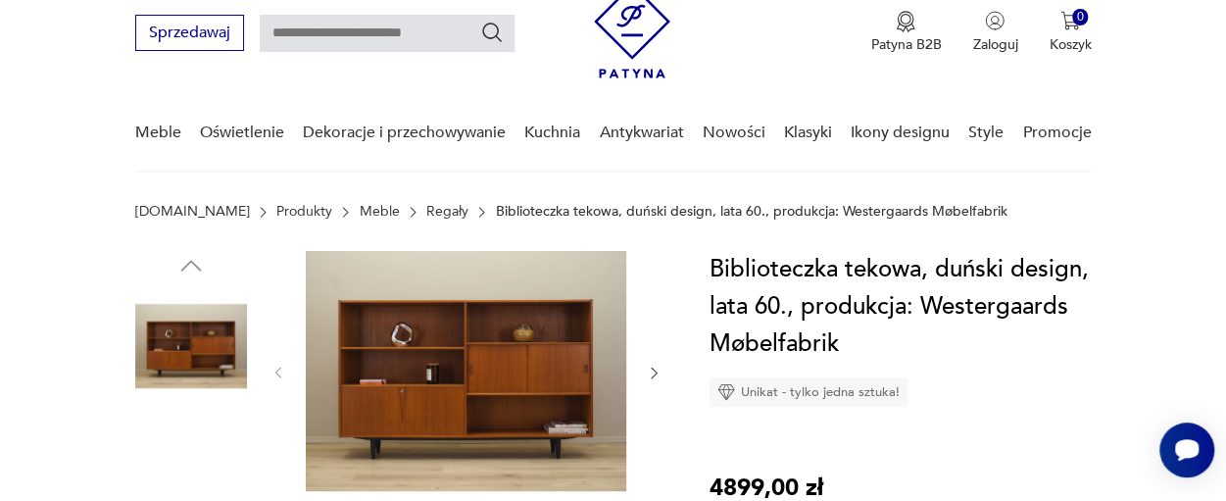
scroll to position [72, 0]
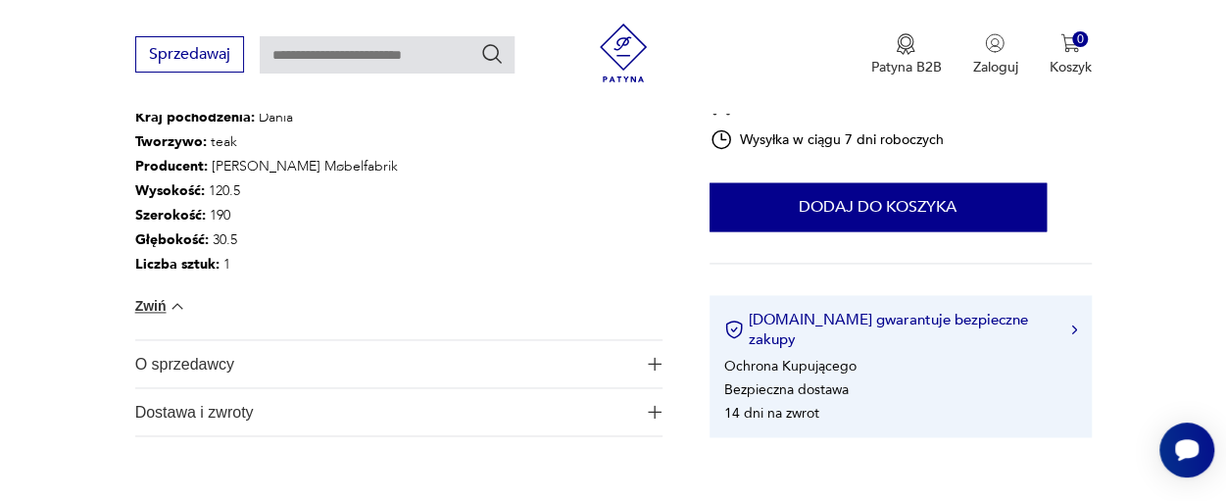
scroll to position [1293, 0]
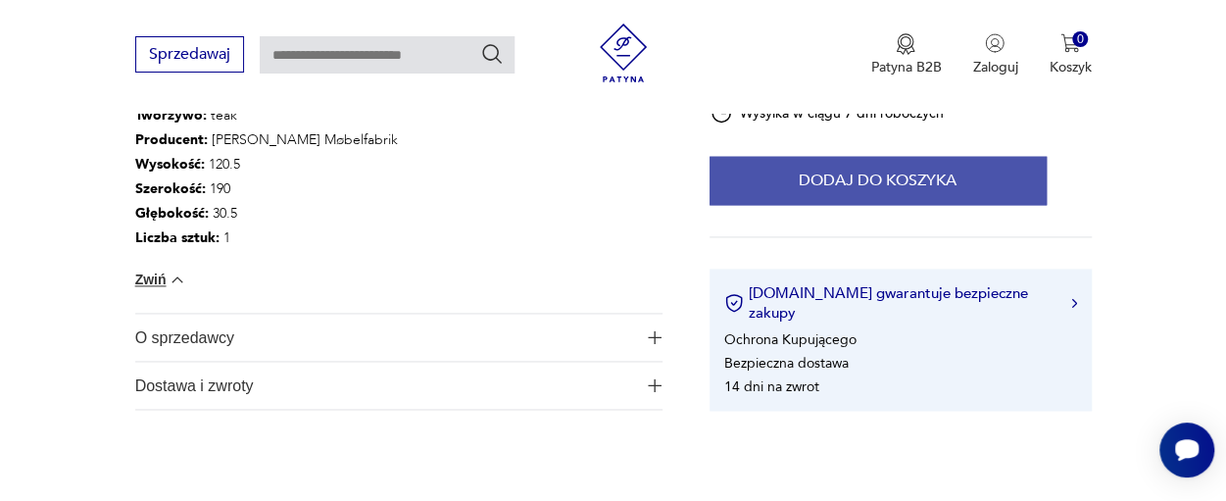
click at [874, 196] on button "Dodaj do koszyka" at bounding box center [878, 180] width 337 height 49
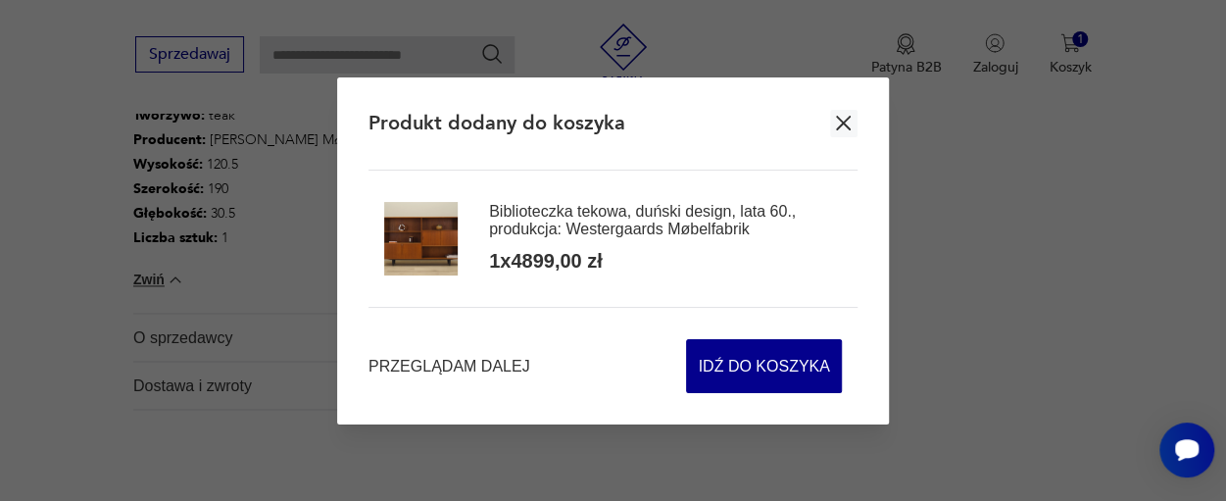
click at [841, 126] on icon "button" at bounding box center [844, 123] width 15 height 15
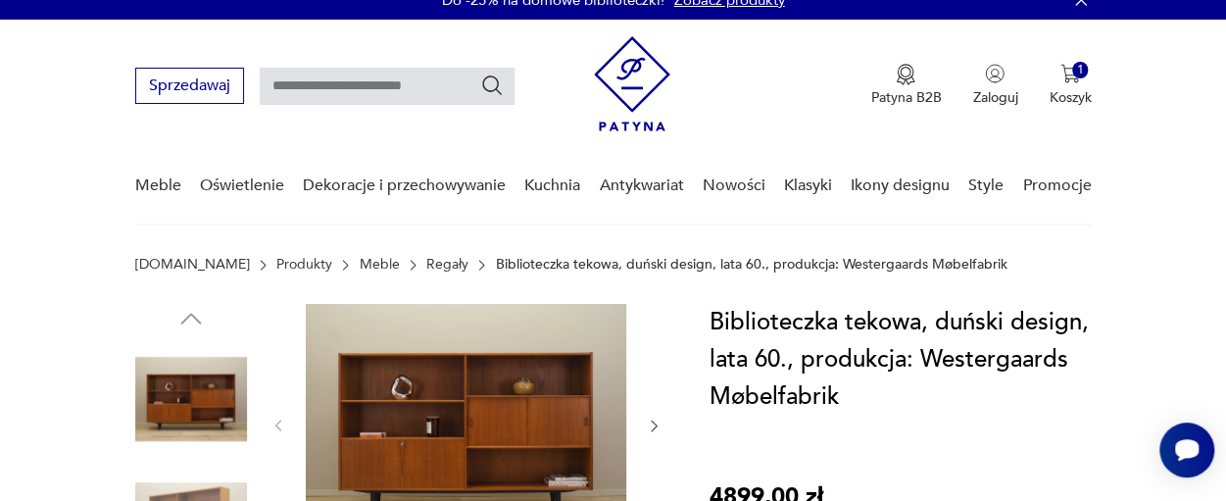
scroll to position [0, 0]
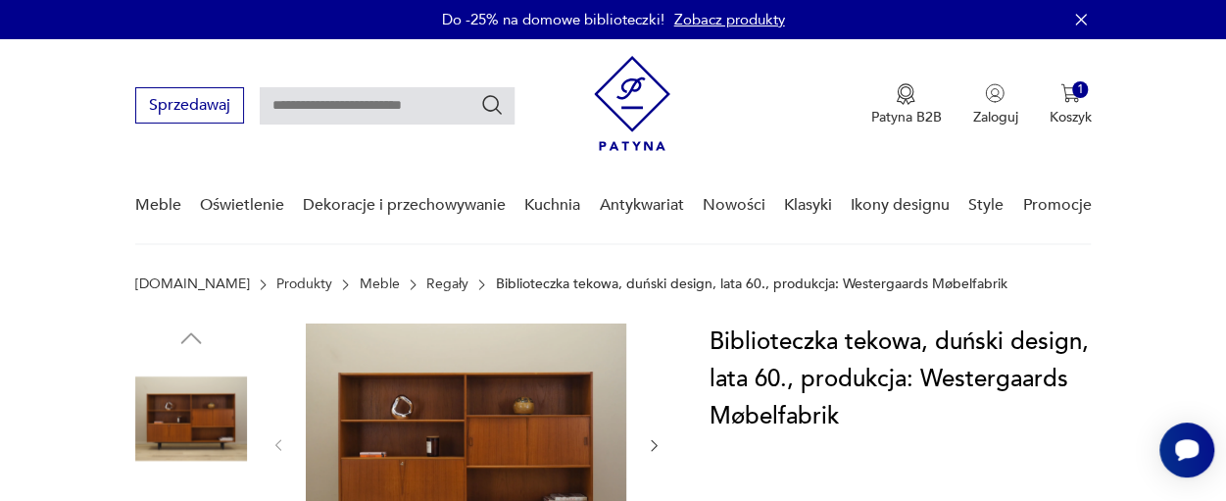
click at [343, 105] on input "text" at bounding box center [387, 105] width 255 height 37
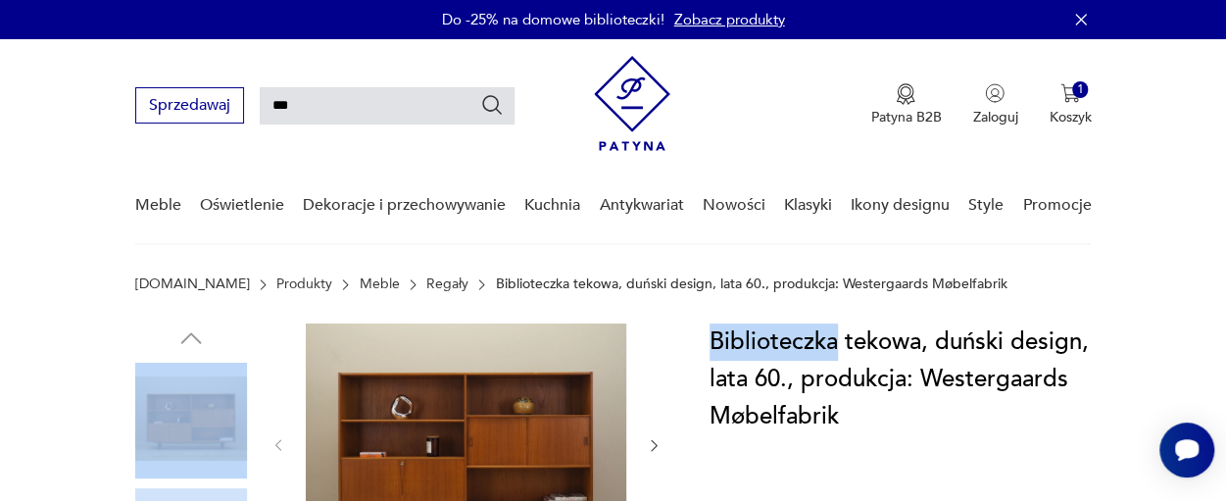
drag, startPoint x: 837, startPoint y: 342, endPoint x: 649, endPoint y: 338, distance: 188.2
click at [661, 345] on div at bounding box center [466, 445] width 392 height 244
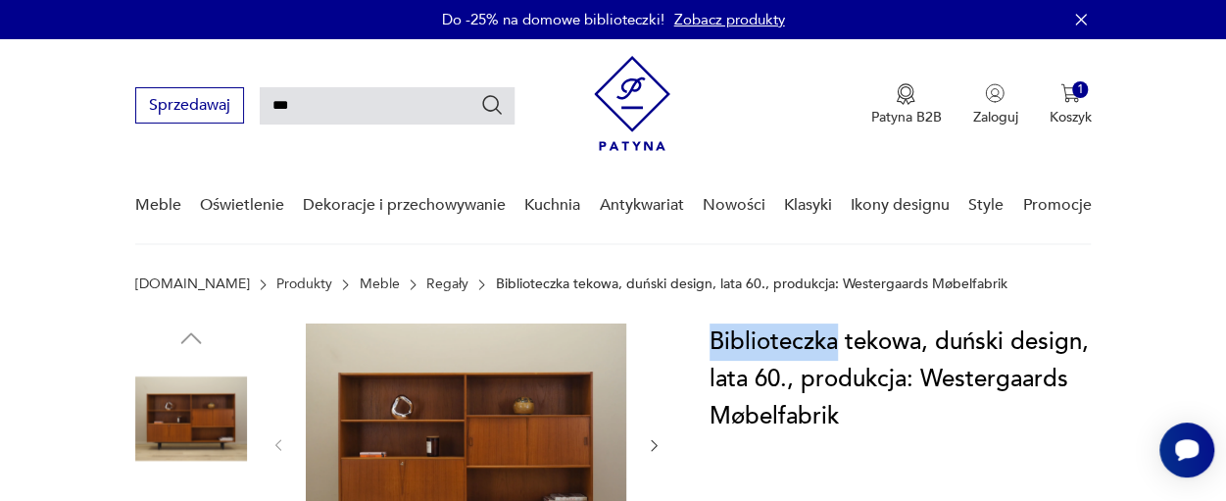
drag, startPoint x: 839, startPoint y: 337, endPoint x: 712, endPoint y: 338, distance: 126.4
click at [712, 338] on h1 "Biblioteczka tekowa, duński design, lata 60., produkcja: Westergaards Møbelfabr…" at bounding box center [901, 379] width 382 height 112
copy h1 "Biblioteczka"
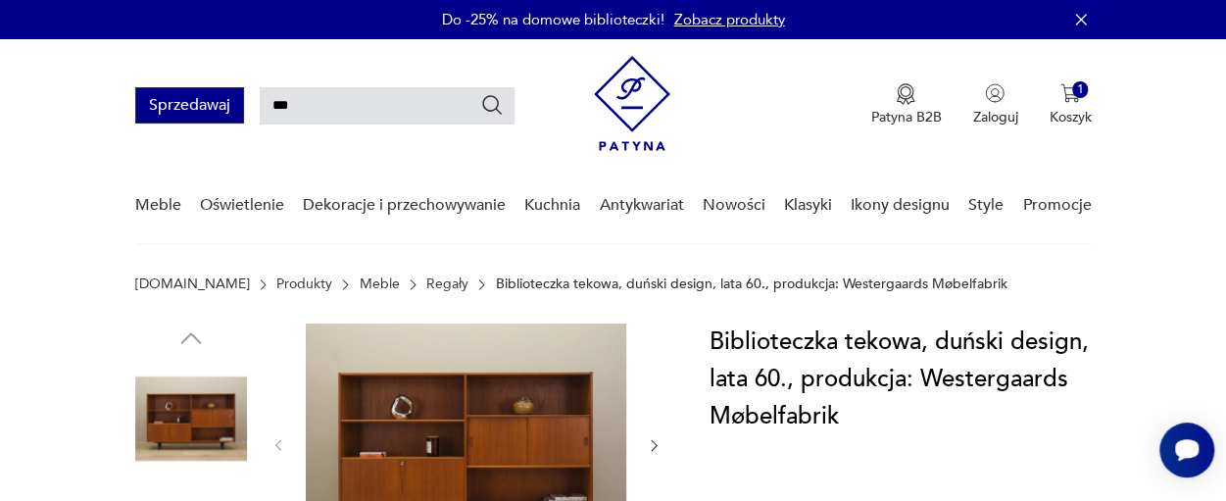
drag, startPoint x: 321, startPoint y: 105, endPoint x: 242, endPoint y: 106, distance: 79.4
click at [242, 106] on div "Sprzedawaj ***" at bounding box center [324, 105] width 379 height 36
click at [343, 112] on input "***" at bounding box center [387, 105] width 255 height 37
drag, startPoint x: 302, startPoint y: 105, endPoint x: 271, endPoint y: 108, distance: 30.5
click at [271, 108] on input "***" at bounding box center [387, 105] width 255 height 37
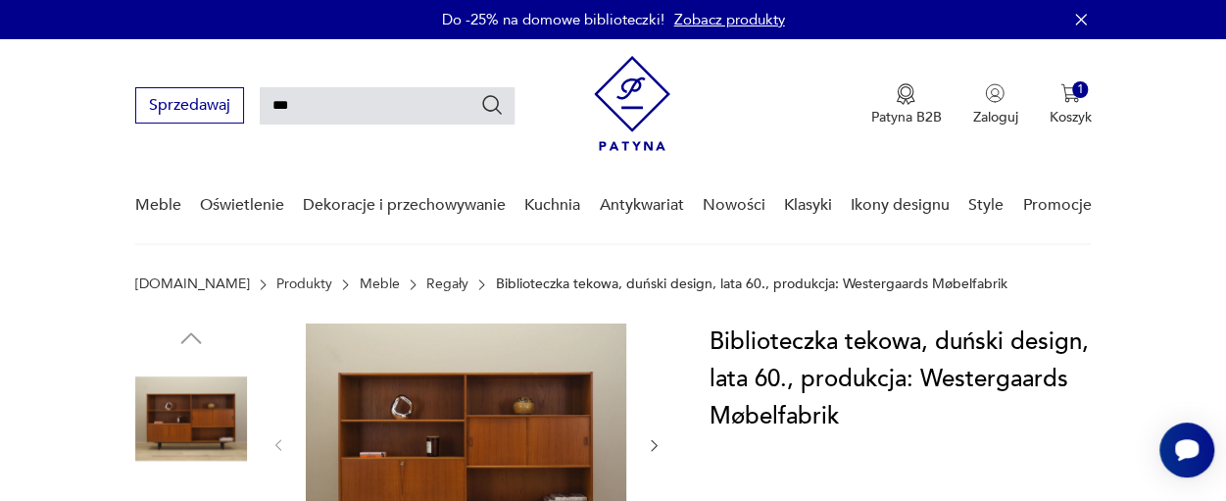
paste input "*********"
type input "**********"
click at [495, 110] on icon "Szukaj" at bounding box center [492, 105] width 24 height 24
type input "**********"
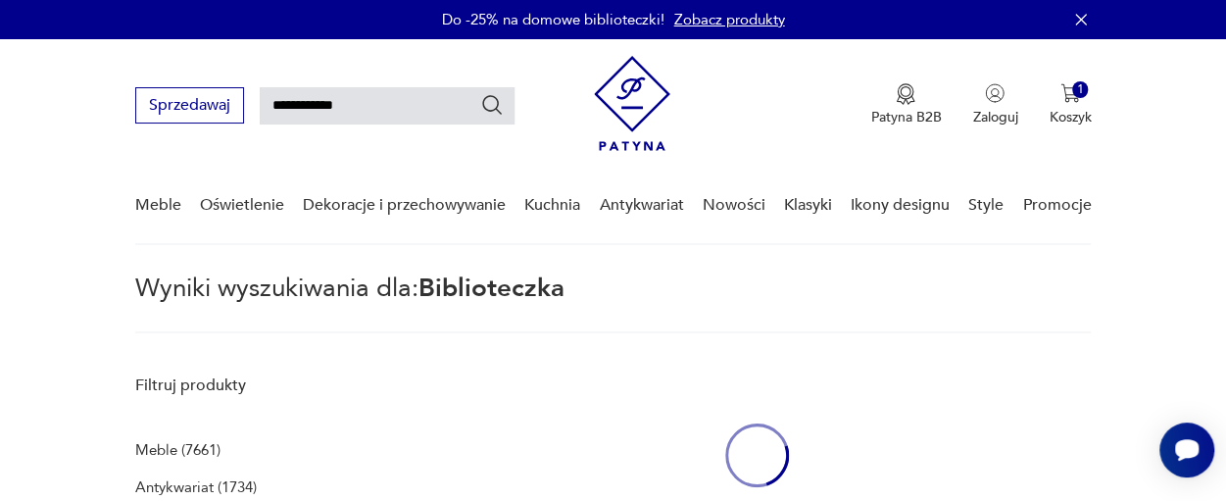
scroll to position [71, 0]
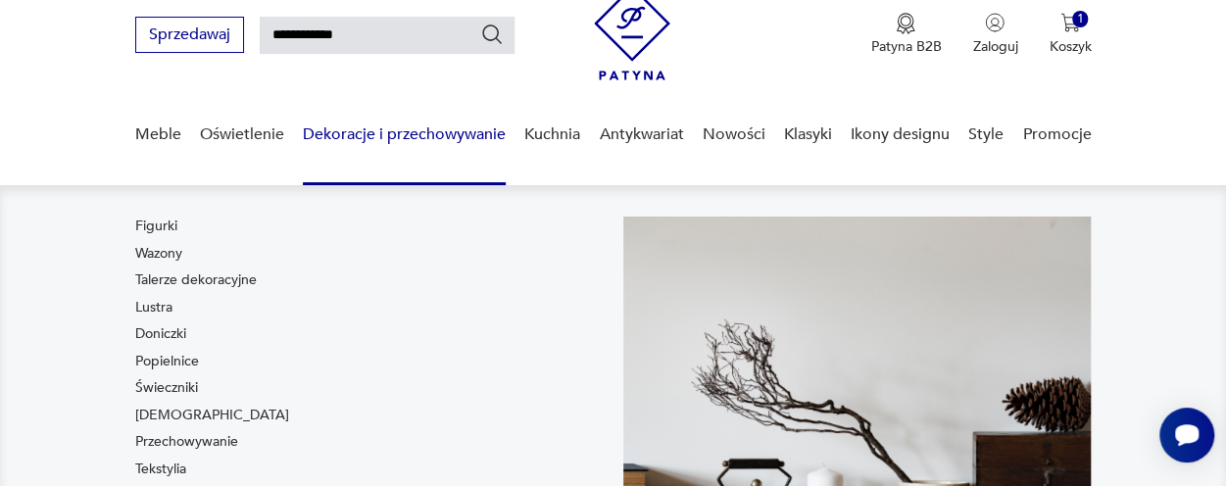
click at [495, 113] on link "Dekoracje i przechowywanie" at bounding box center [404, 134] width 203 height 75
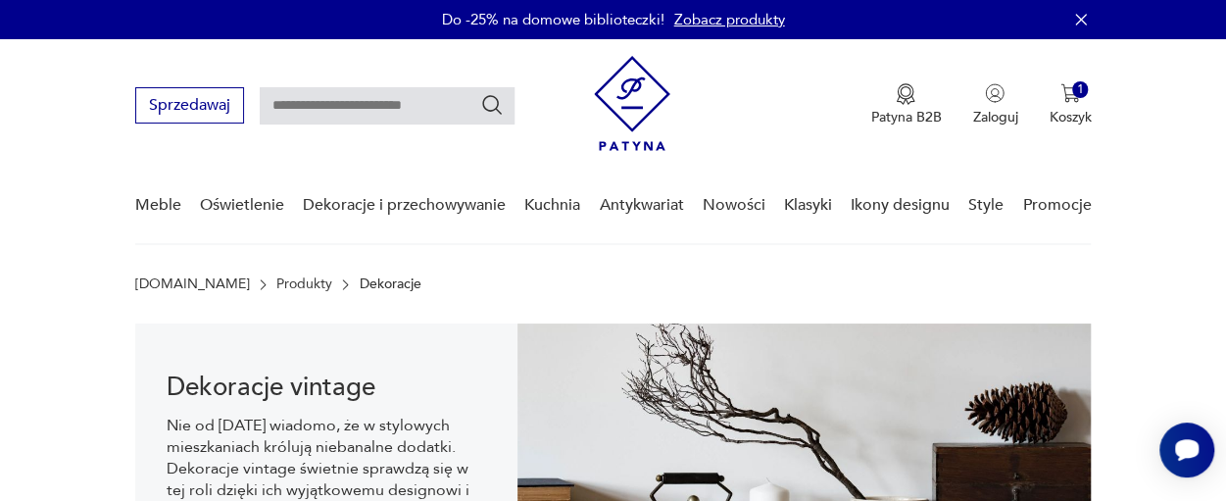
click at [276, 283] on link "Produkty" at bounding box center [304, 284] width 56 height 16
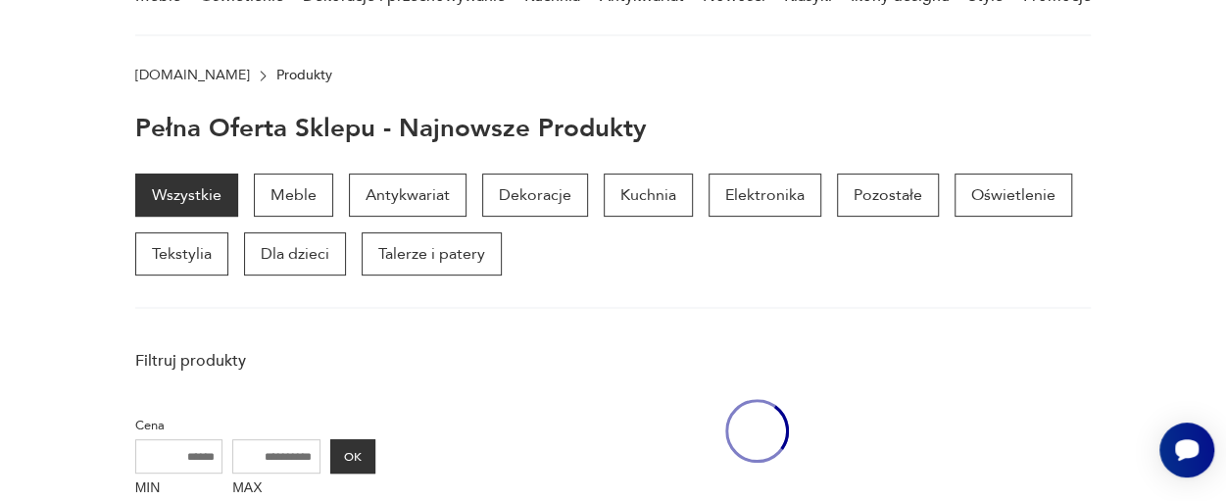
scroll to position [253, 0]
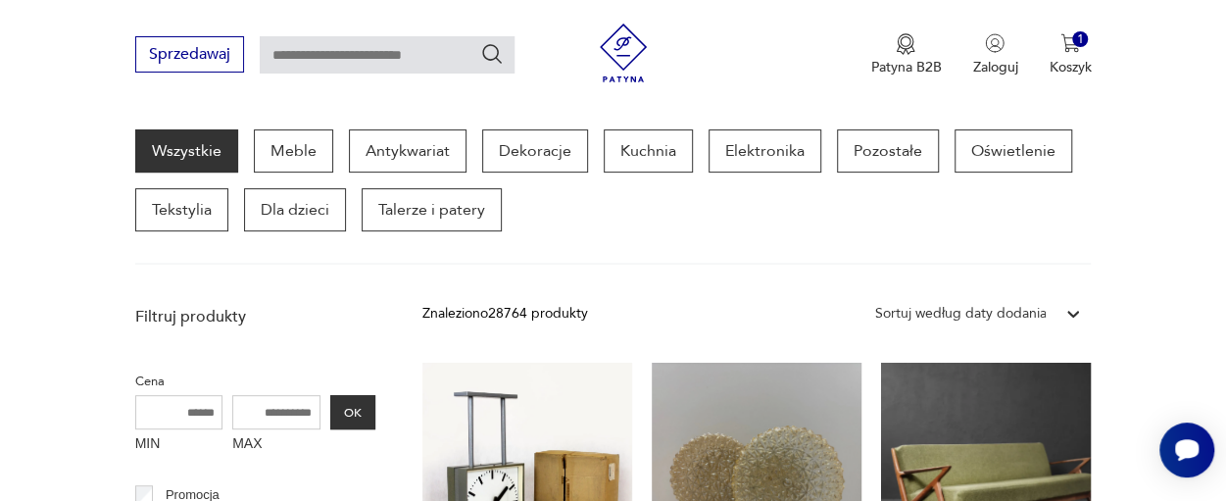
click at [322, 57] on input "text" at bounding box center [387, 54] width 255 height 37
paste input "**********"
type input "**********"
click at [491, 52] on icon "Szukaj" at bounding box center [492, 54] width 24 height 24
type input "**********"
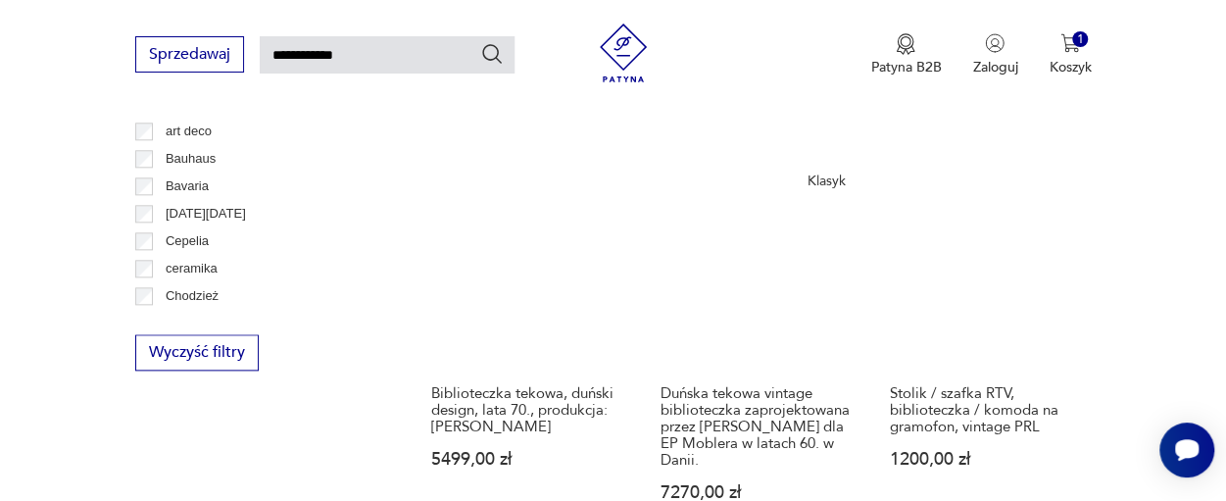
scroll to position [1037, 0]
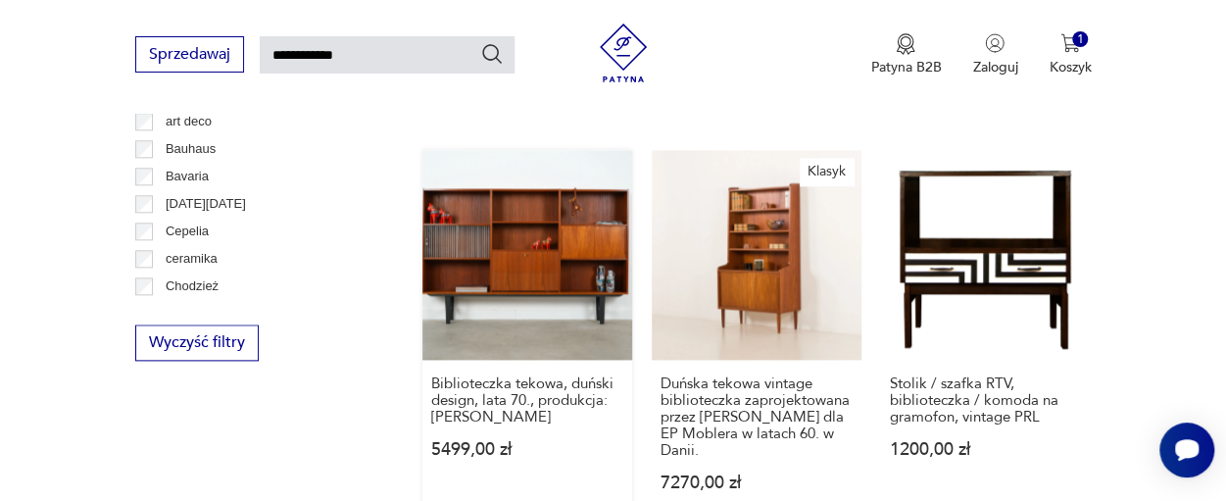
click at [536, 256] on link "Biblioteczka tekowa, duński design, lata 70., produkcja: [PERSON_NAME] 5499,00 …" at bounding box center [527, 339] width 210 height 379
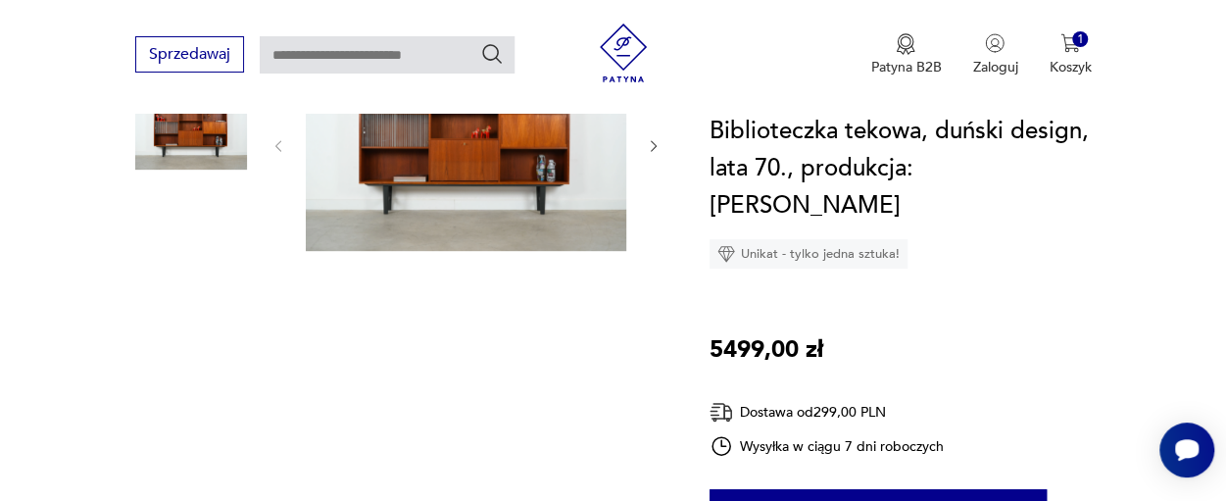
scroll to position [287, 0]
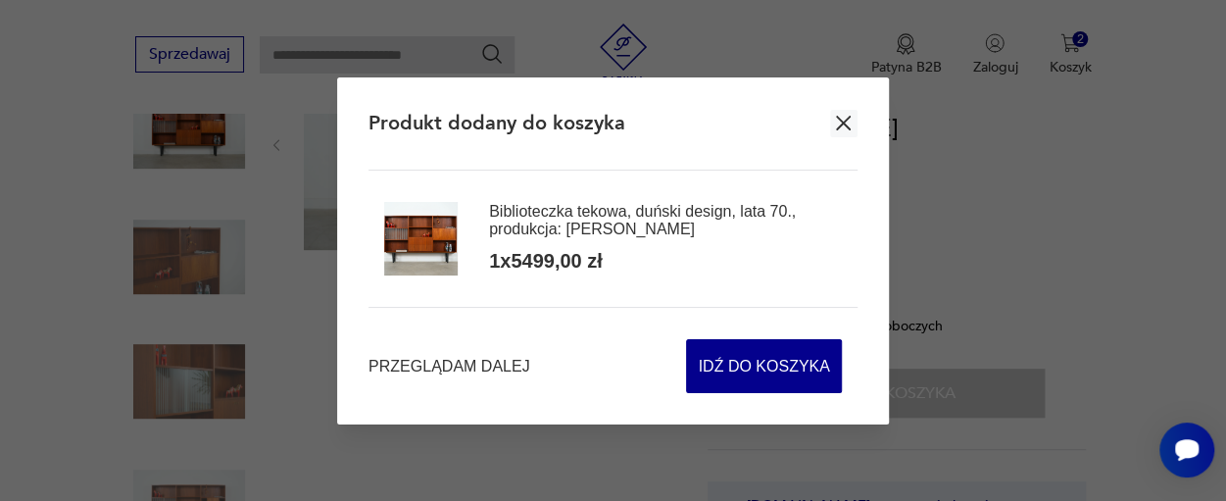
click at [842, 119] on icon "button" at bounding box center [843, 123] width 25 height 25
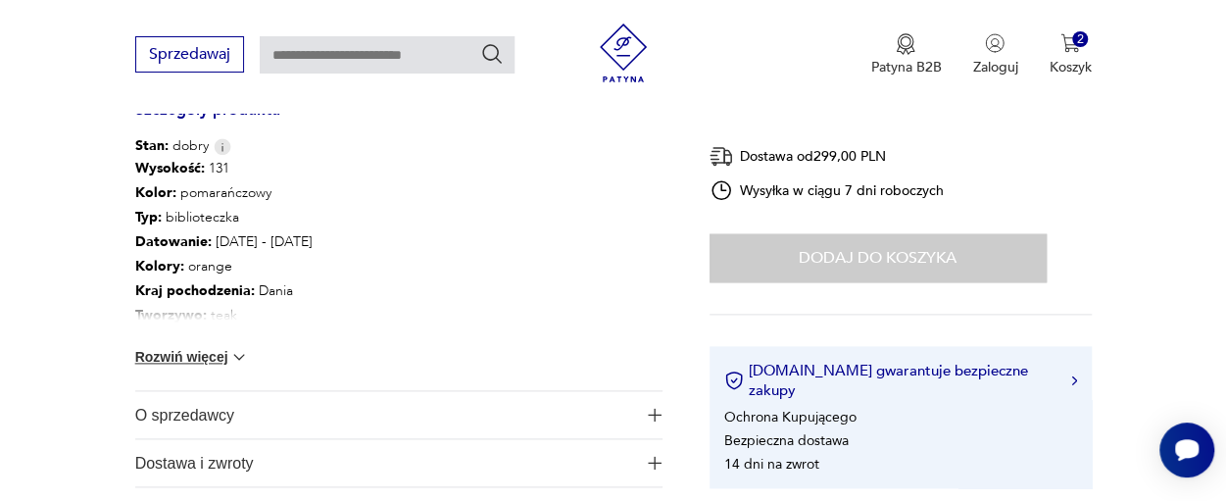
scroll to position [1150, 0]
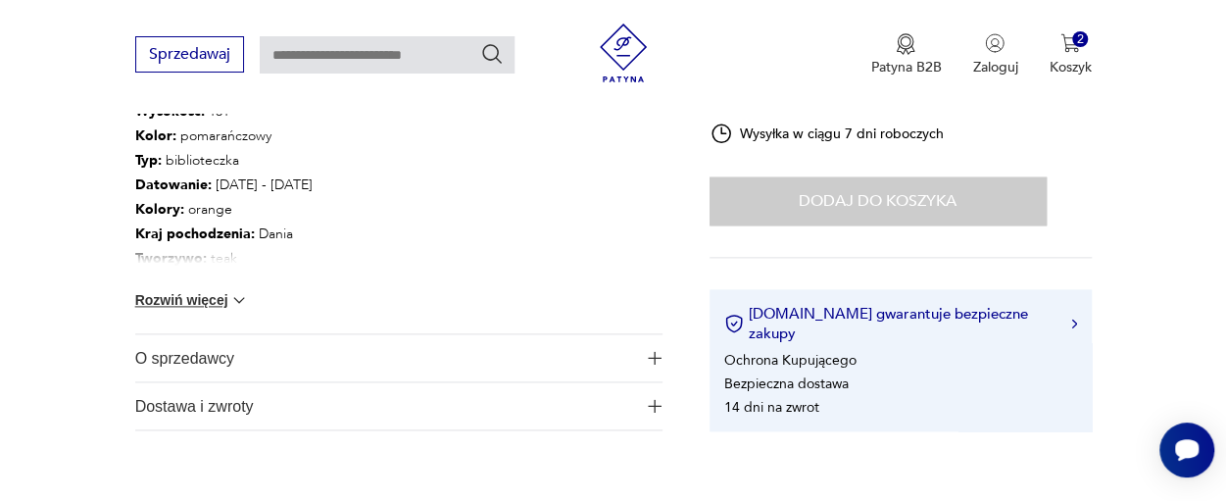
click at [212, 299] on button "Rozwiń więcej" at bounding box center [192, 300] width 114 height 20
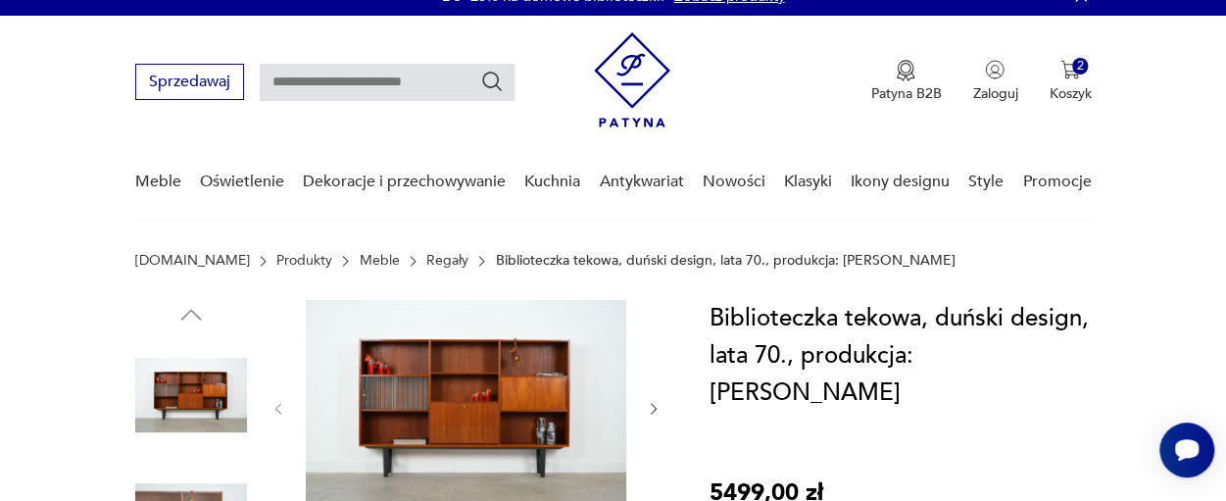
scroll to position [0, 0]
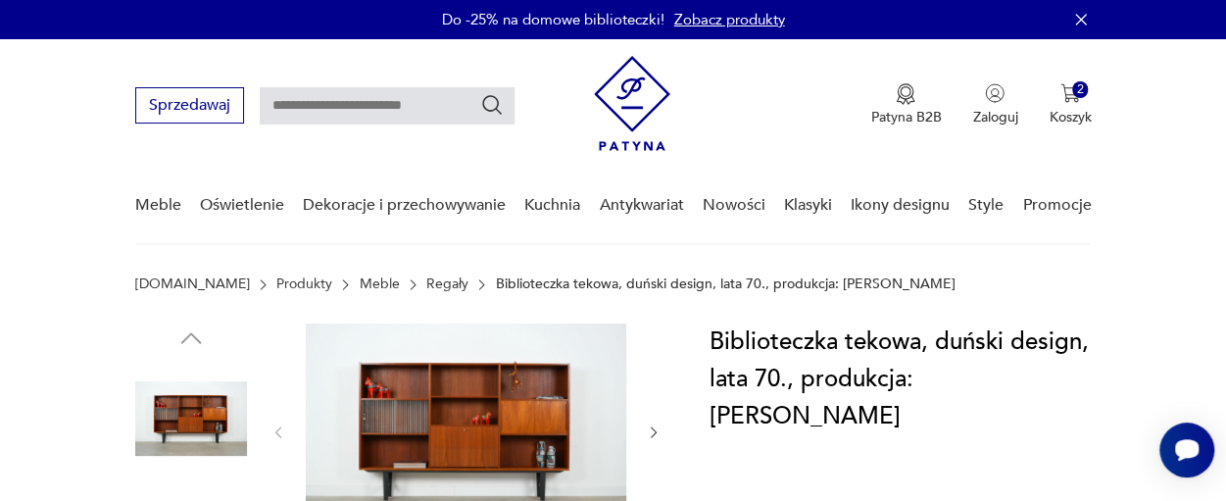
type input "**********"
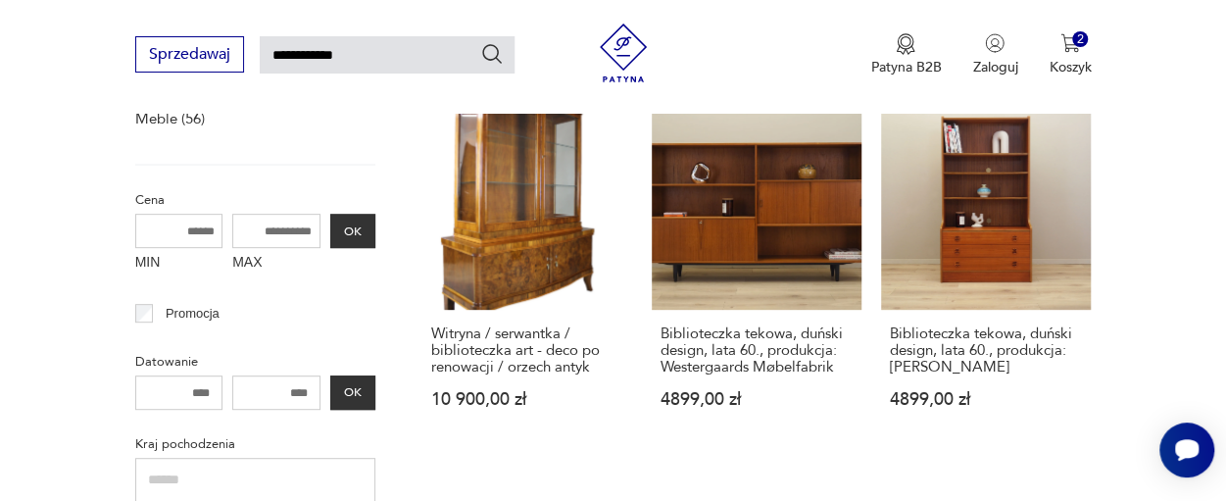
scroll to position [333, 0]
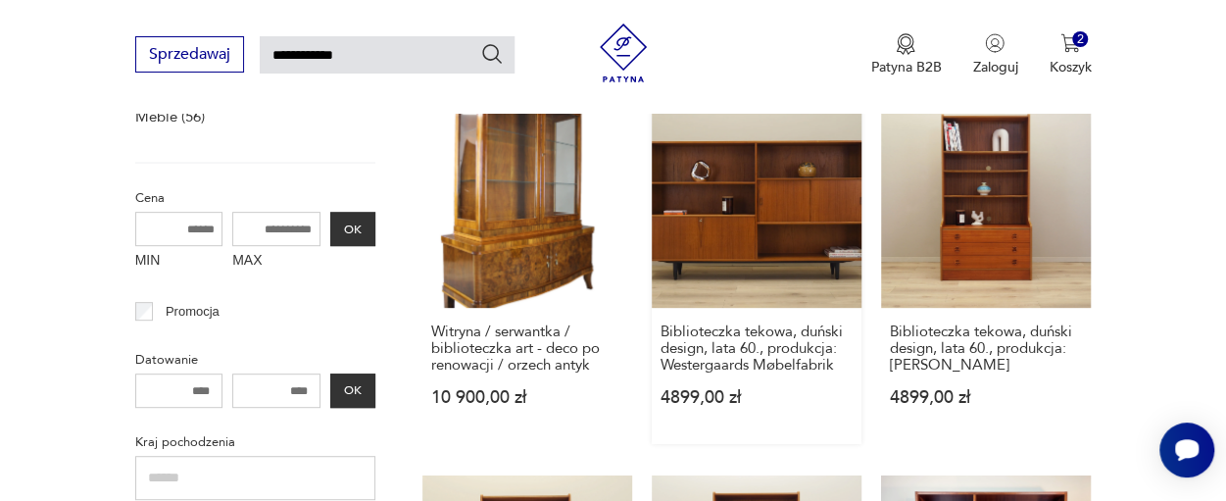
click at [748, 199] on link "Biblioteczka tekowa, duński design, lata 60., produkcja: Westergaards Møbelfabr…" at bounding box center [757, 271] width 210 height 346
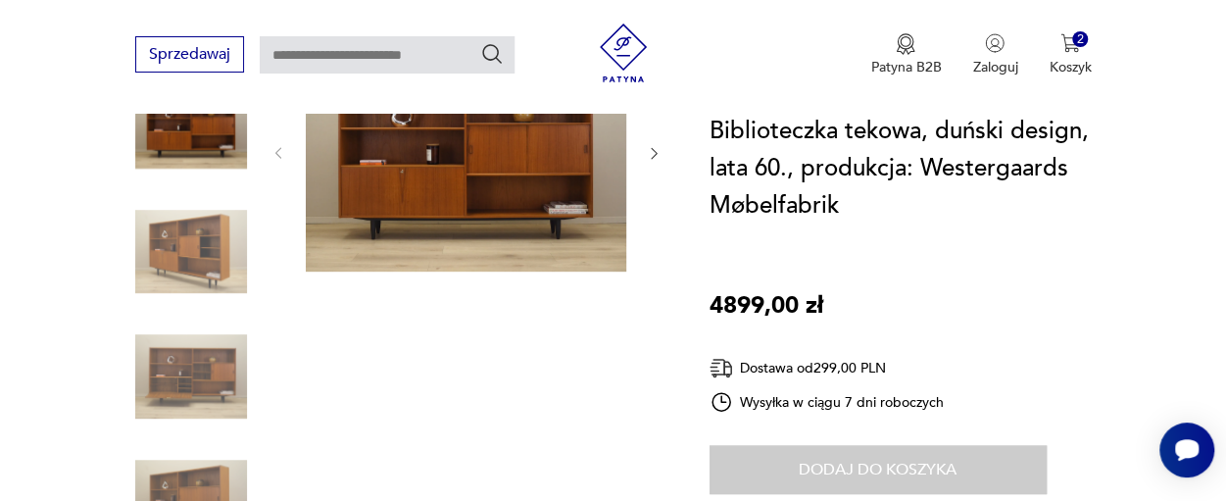
scroll to position [294, 0]
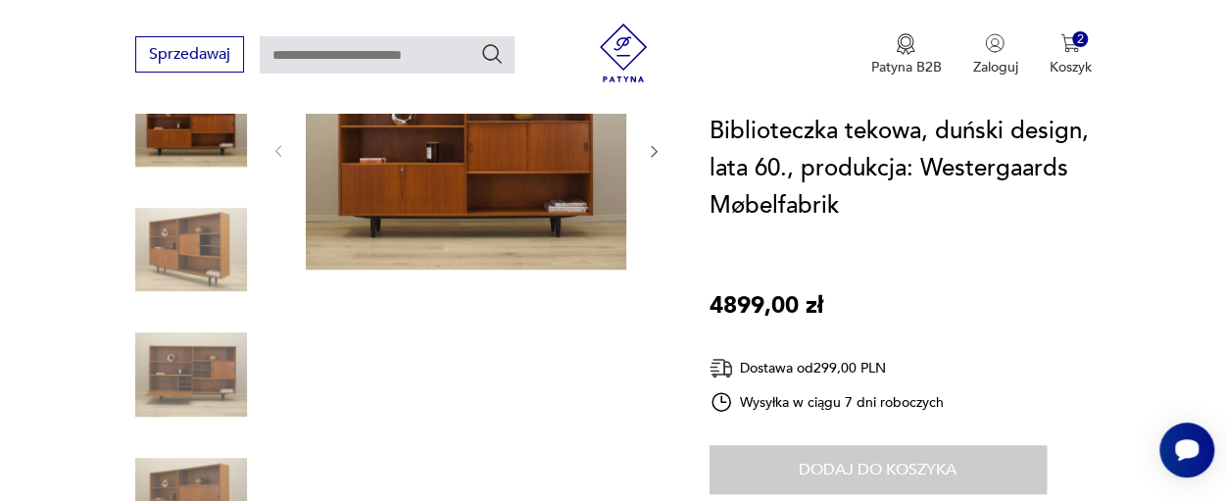
click at [896, 467] on div "Dodaj do koszyka" at bounding box center [878, 469] width 337 height 49
click at [1074, 34] on div "2" at bounding box center [1080, 39] width 17 height 17
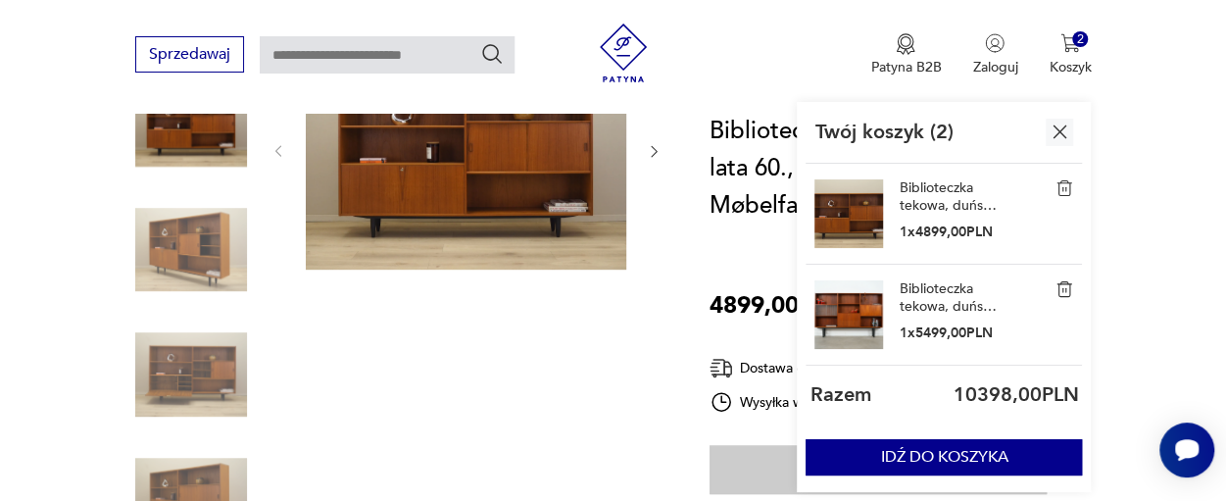
click at [174, 381] on img at bounding box center [191, 375] width 112 height 112
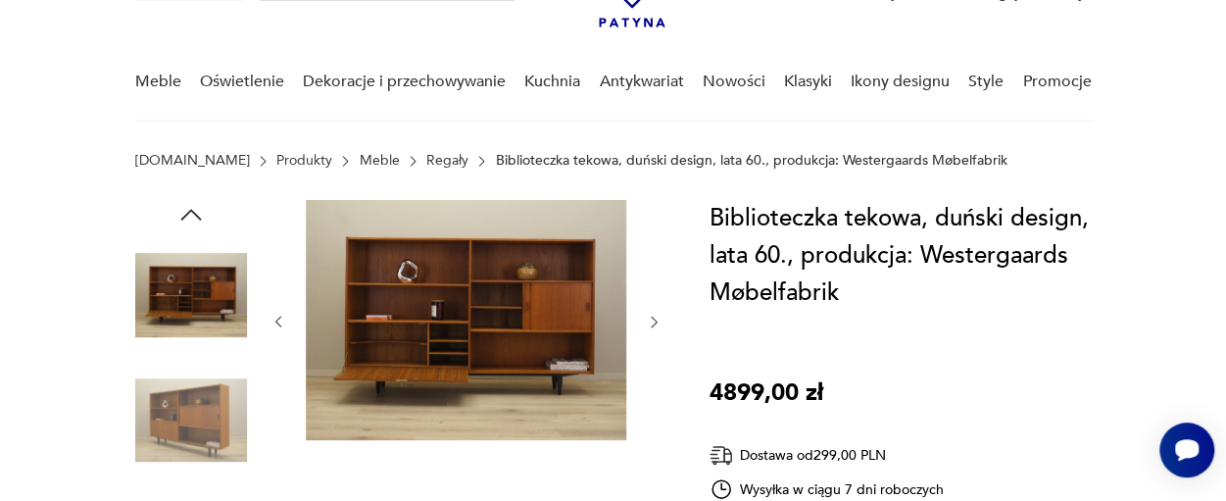
scroll to position [130, 0]
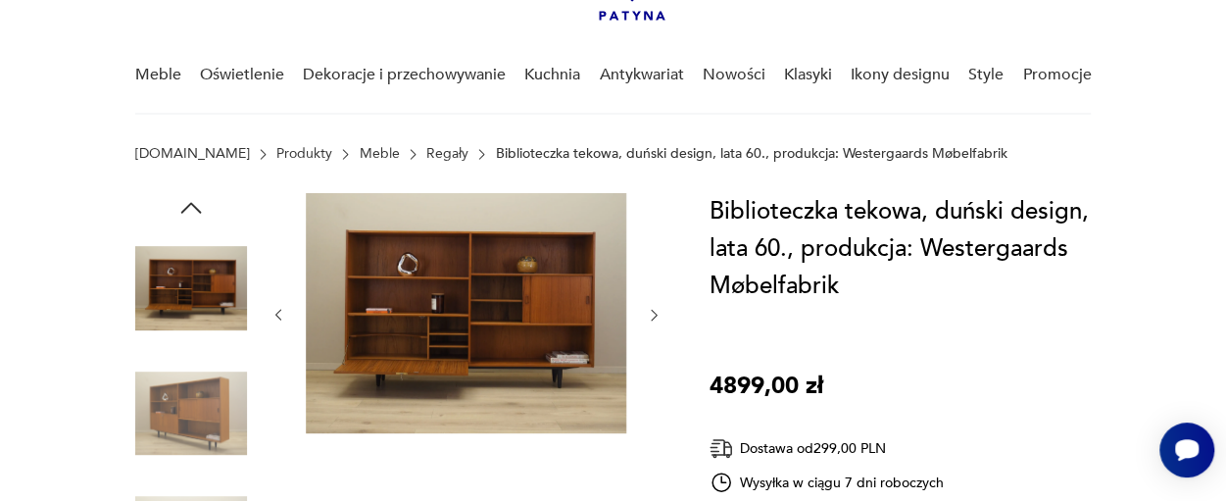
click at [562, 342] on img at bounding box center [466, 313] width 320 height 240
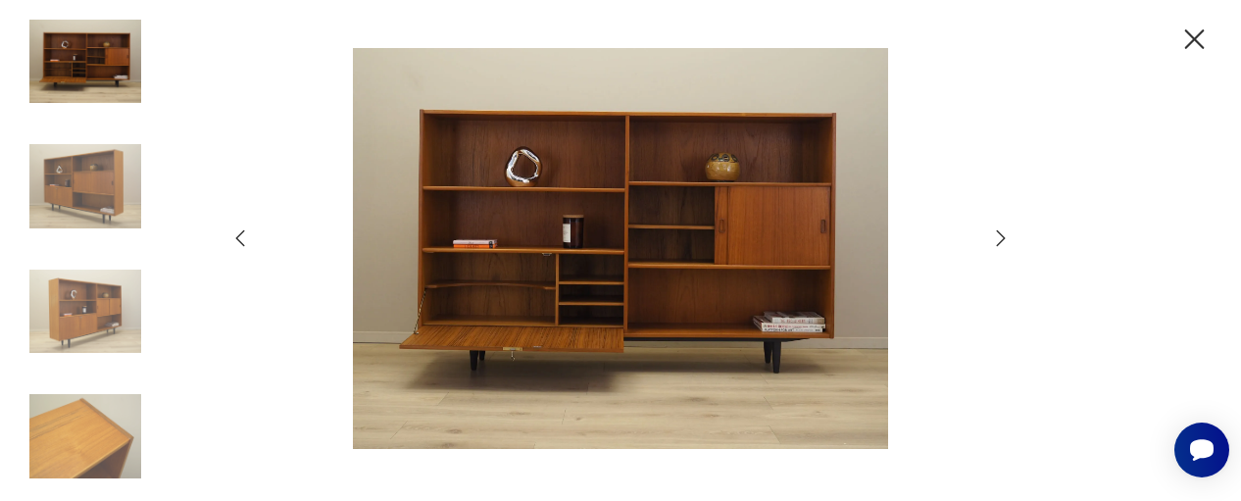
click at [1003, 236] on icon "button" at bounding box center [1001, 238] width 24 height 24
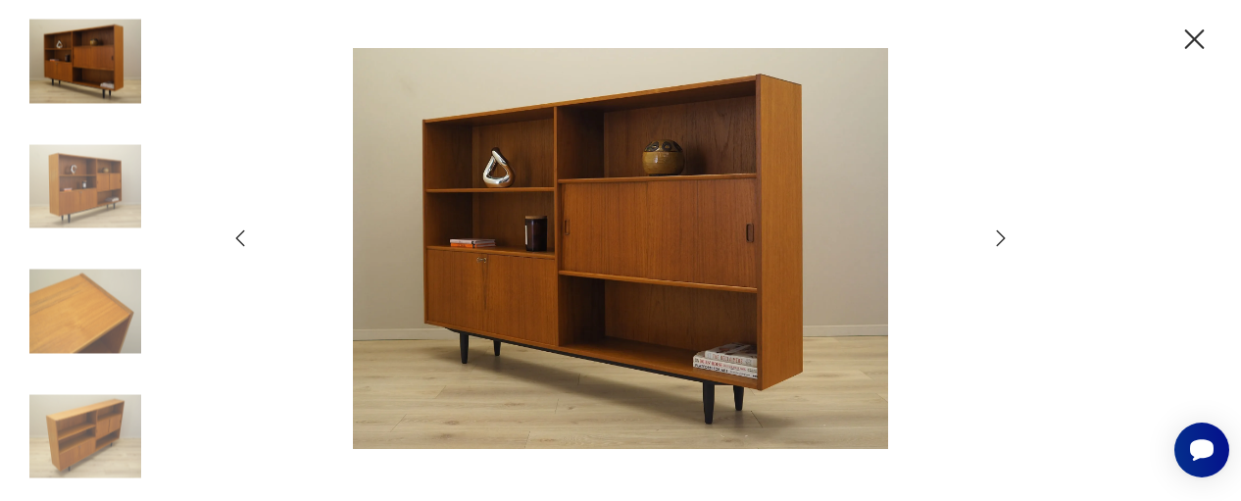
click at [1003, 236] on icon "button" at bounding box center [1001, 238] width 24 height 24
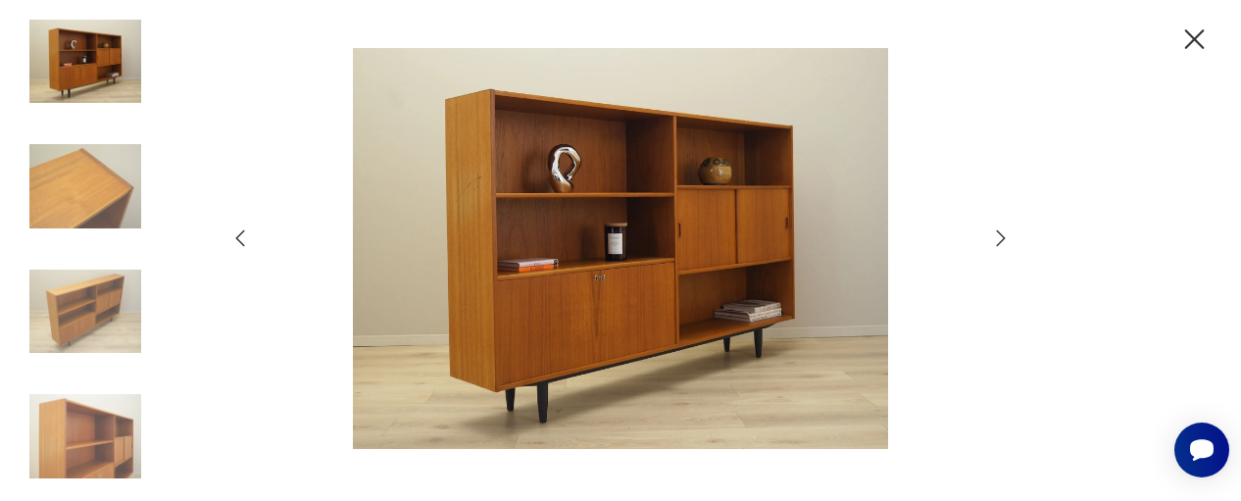
click at [1195, 36] on icon "button" at bounding box center [1195, 39] width 20 height 20
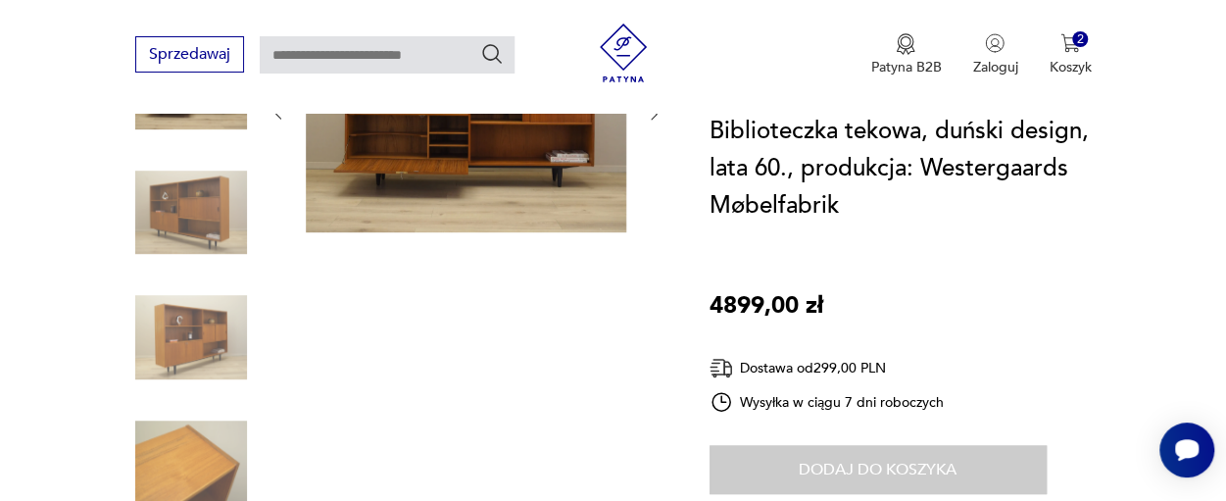
scroll to position [418, 0]
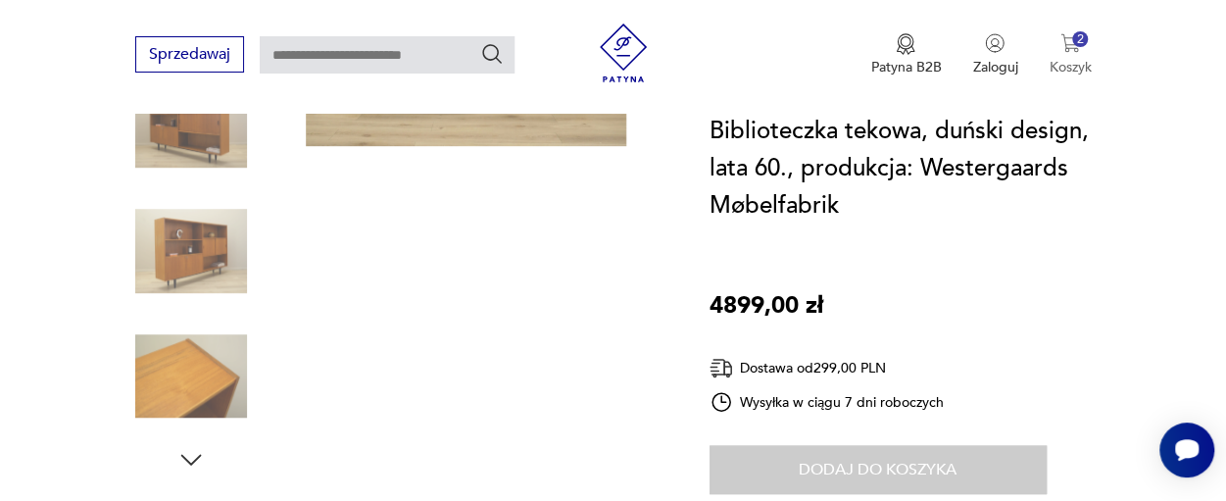
click at [1069, 39] on img "button" at bounding box center [1070, 43] width 20 height 20
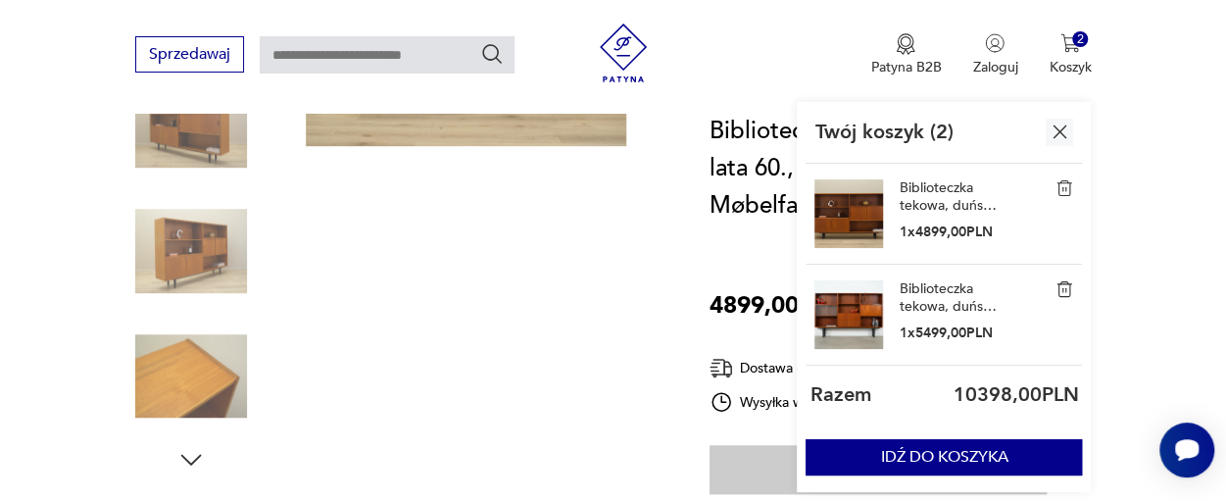
click at [851, 306] on img at bounding box center [848, 314] width 69 height 69
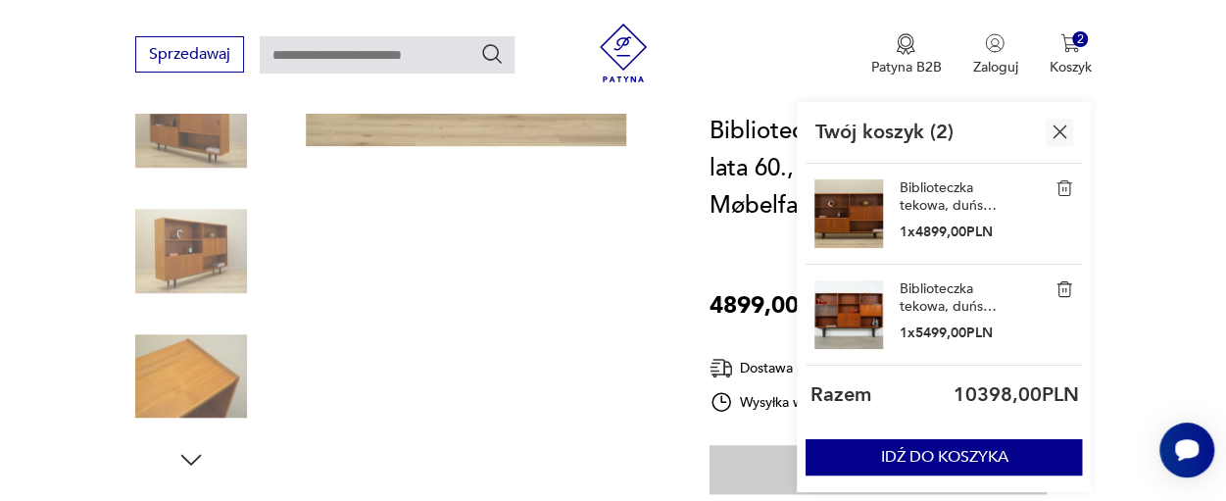
click at [851, 306] on img at bounding box center [848, 314] width 69 height 69
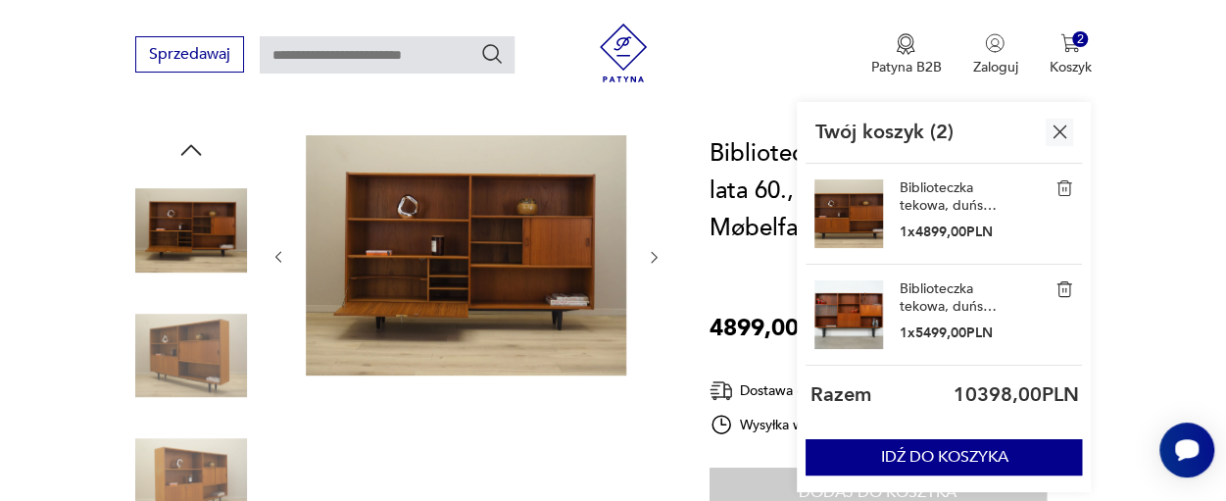
scroll to position [189, 0]
click at [860, 307] on img at bounding box center [848, 314] width 69 height 69
click at [1057, 132] on img "button" at bounding box center [1060, 132] width 25 height 25
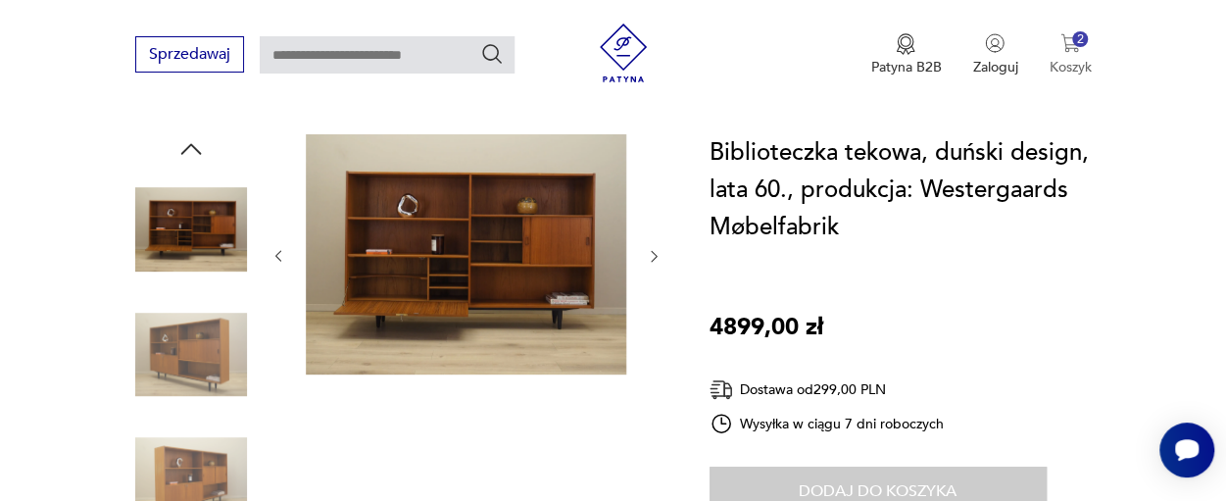
click at [1061, 64] on p "Koszyk" at bounding box center [1070, 67] width 42 height 19
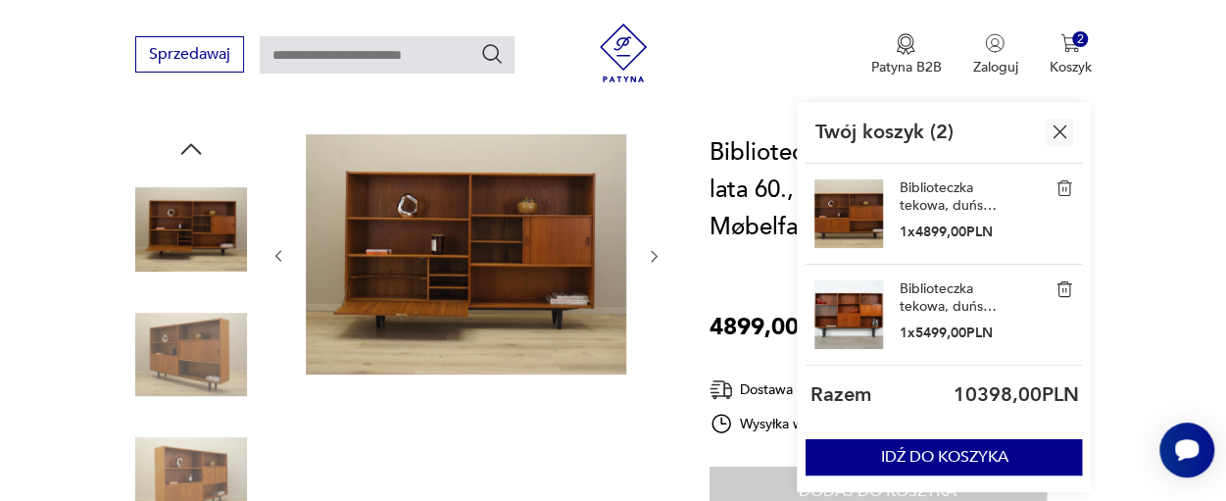
click at [835, 304] on img at bounding box center [848, 314] width 69 height 69
click at [836, 221] on img at bounding box center [848, 213] width 69 height 69
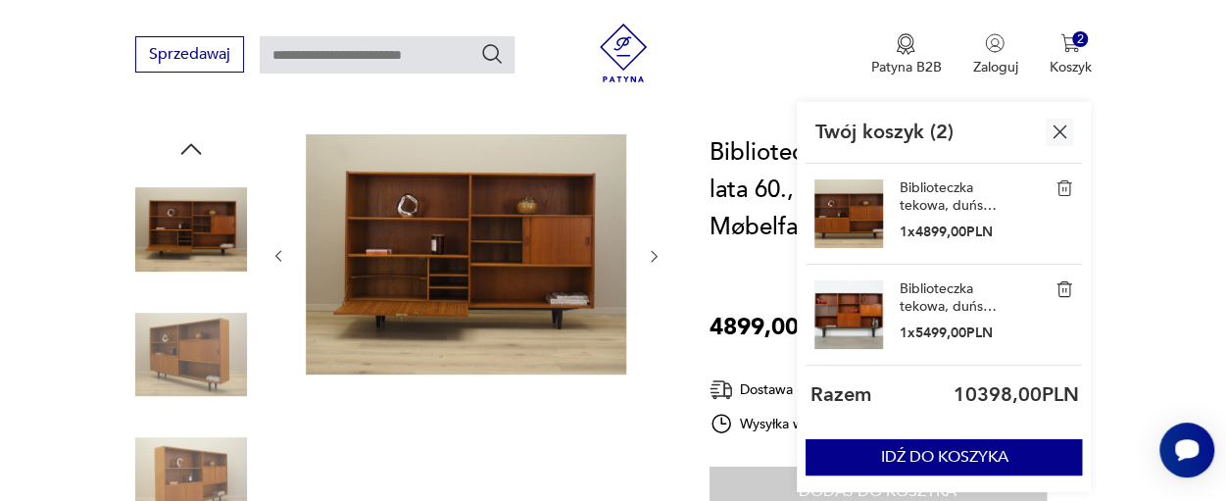
click at [836, 221] on img at bounding box center [848, 213] width 69 height 69
click at [1065, 39] on img "button" at bounding box center [1070, 43] width 20 height 20
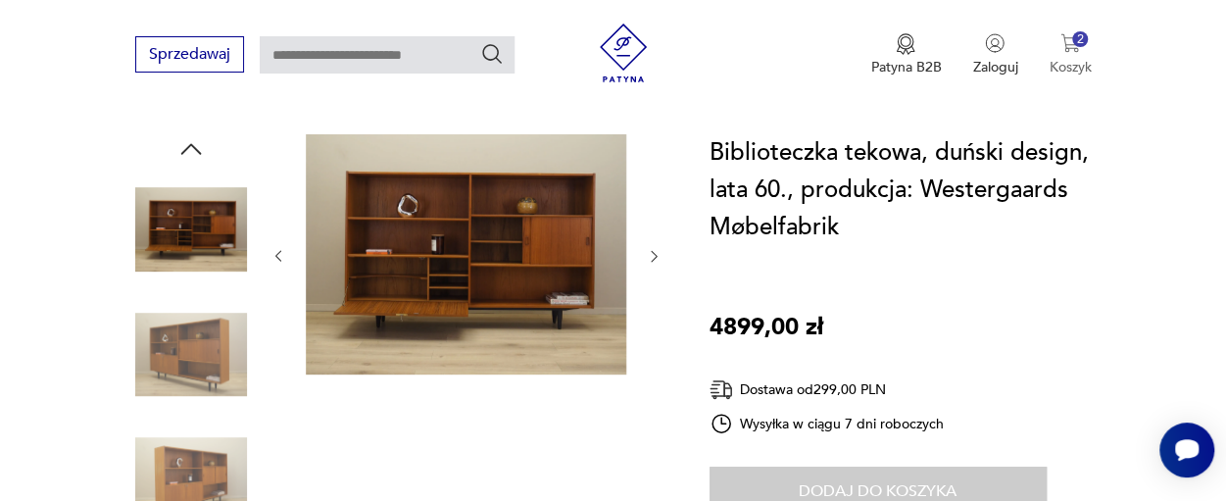
click at [1065, 40] on img "button" at bounding box center [1070, 43] width 20 height 20
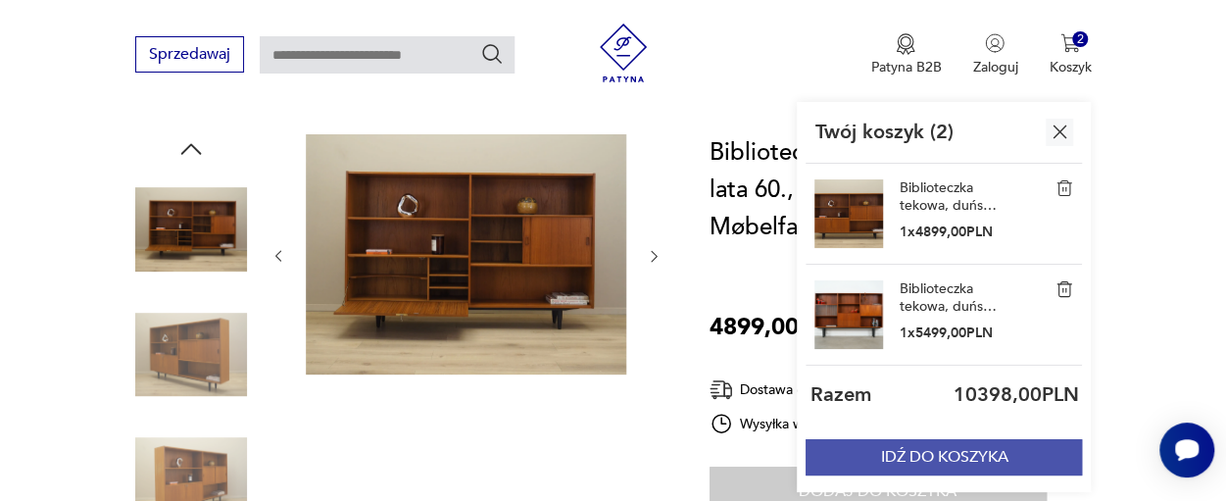
click at [982, 444] on button "IDŹ DO KOSZYKA" at bounding box center [944, 457] width 276 height 36
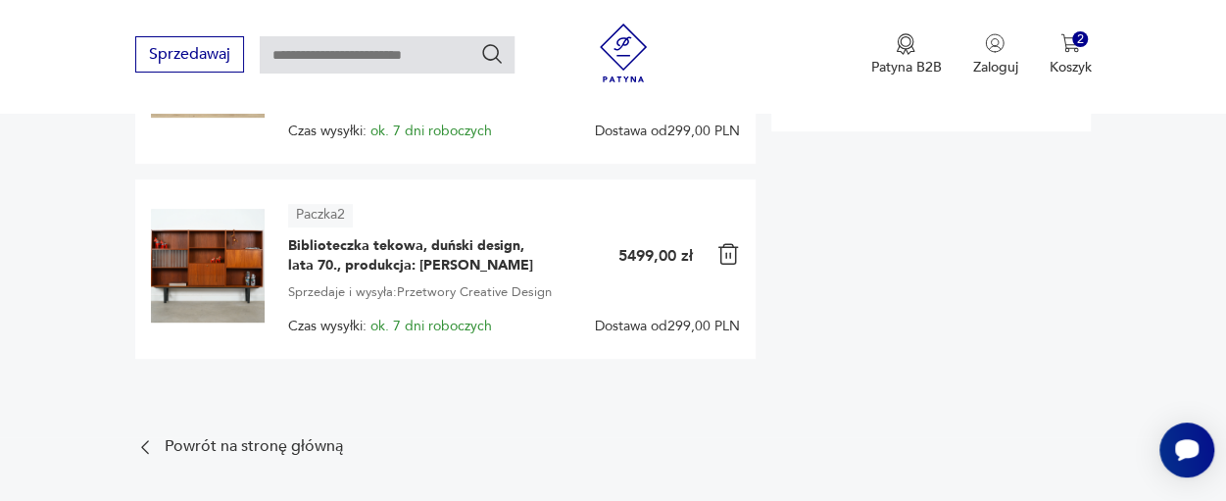
scroll to position [418, 0]
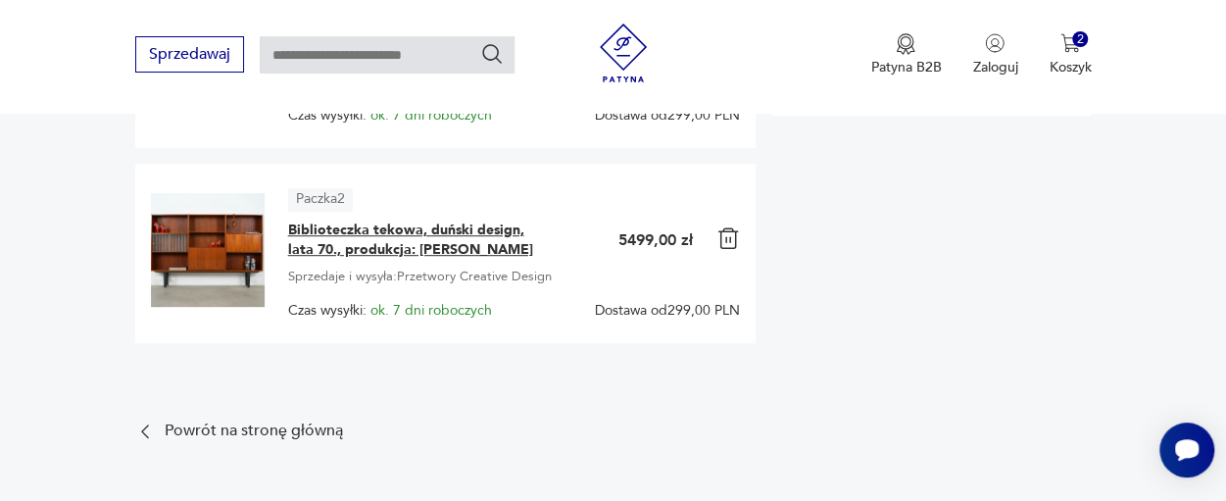
click at [437, 234] on span "Biblioteczka tekowa, duński design, lata 70., produkcja: [PERSON_NAME]" at bounding box center [410, 240] width 245 height 39
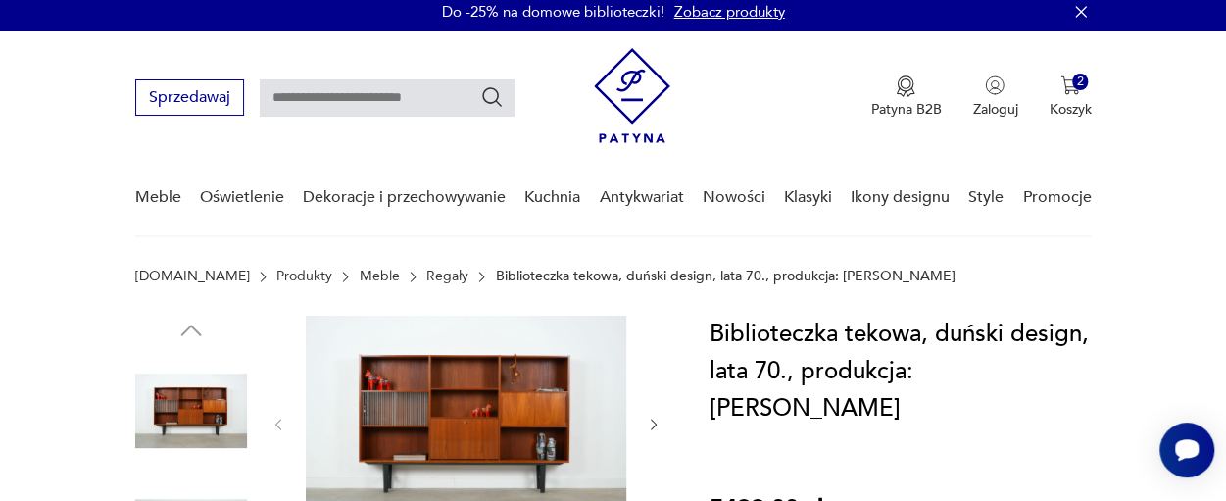
scroll to position [25, 0]
